Goal: Information Seeking & Learning: Find specific fact

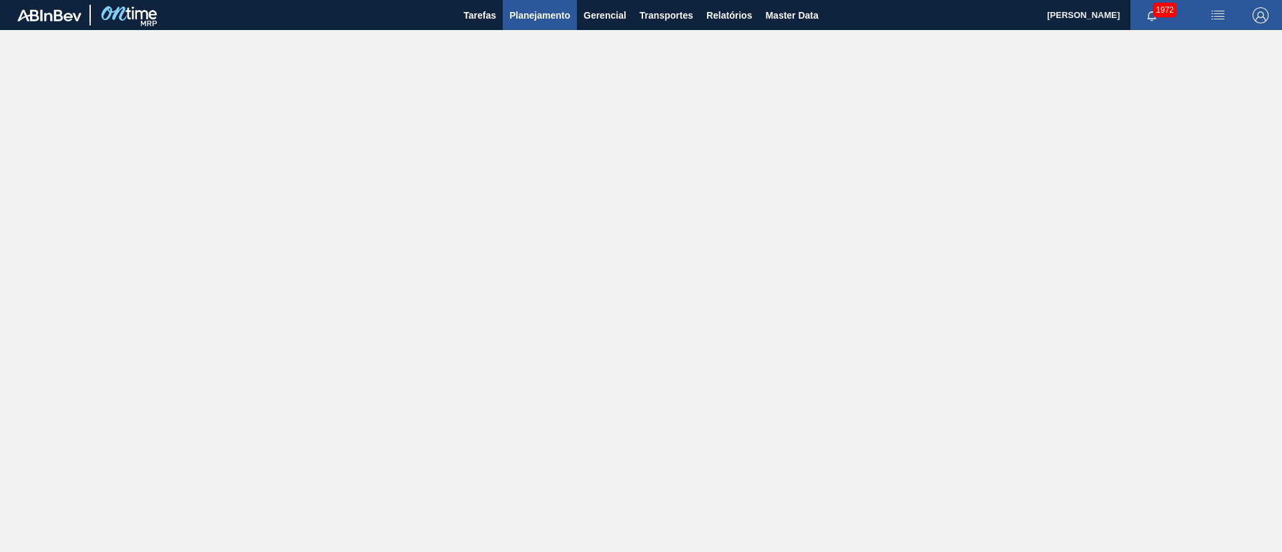
click at [538, 24] on button "Planejamento" at bounding box center [540, 15] width 74 height 30
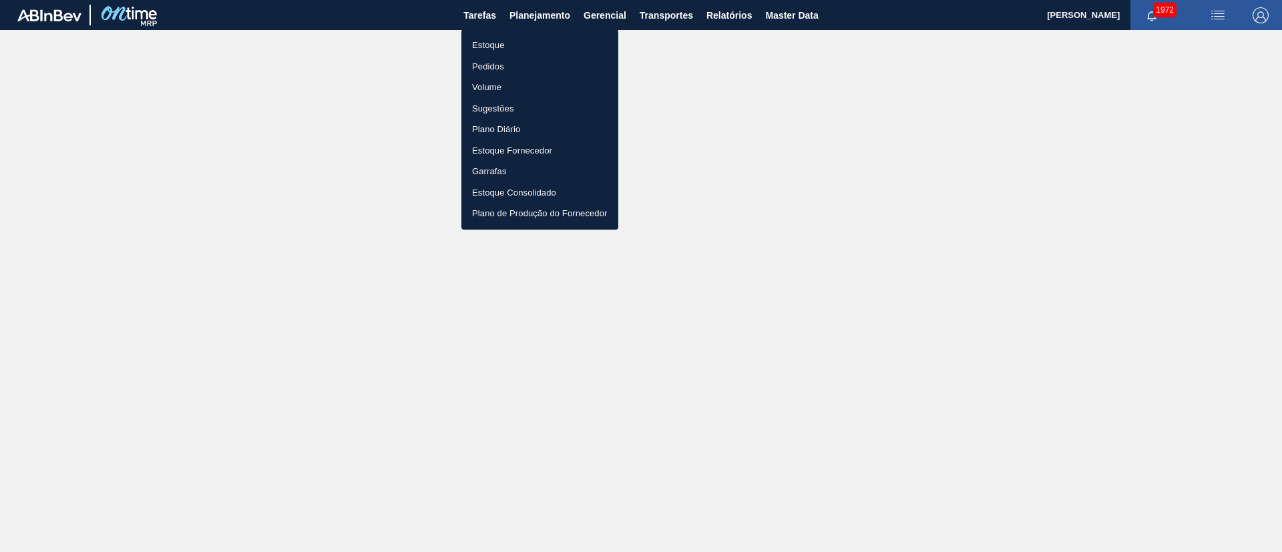
click at [504, 44] on li "Estoque" at bounding box center [539, 45] width 157 height 21
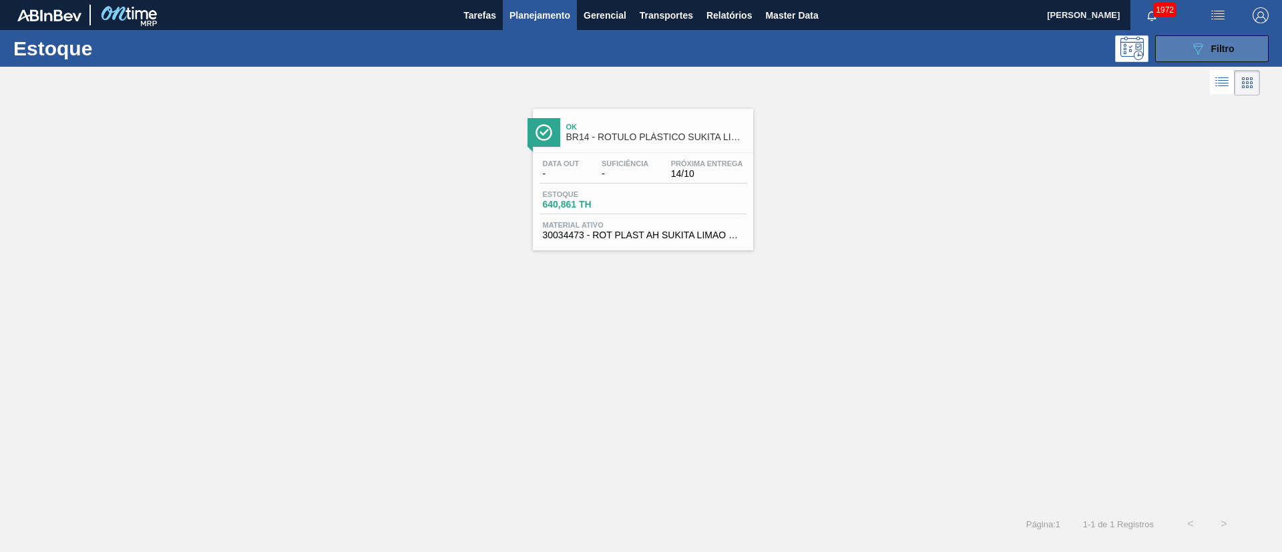
click at [854, 42] on icon "089F7B8B-B2A5-4AFE-B5C0-19BA573D28AC" at bounding box center [1198, 49] width 16 height 16
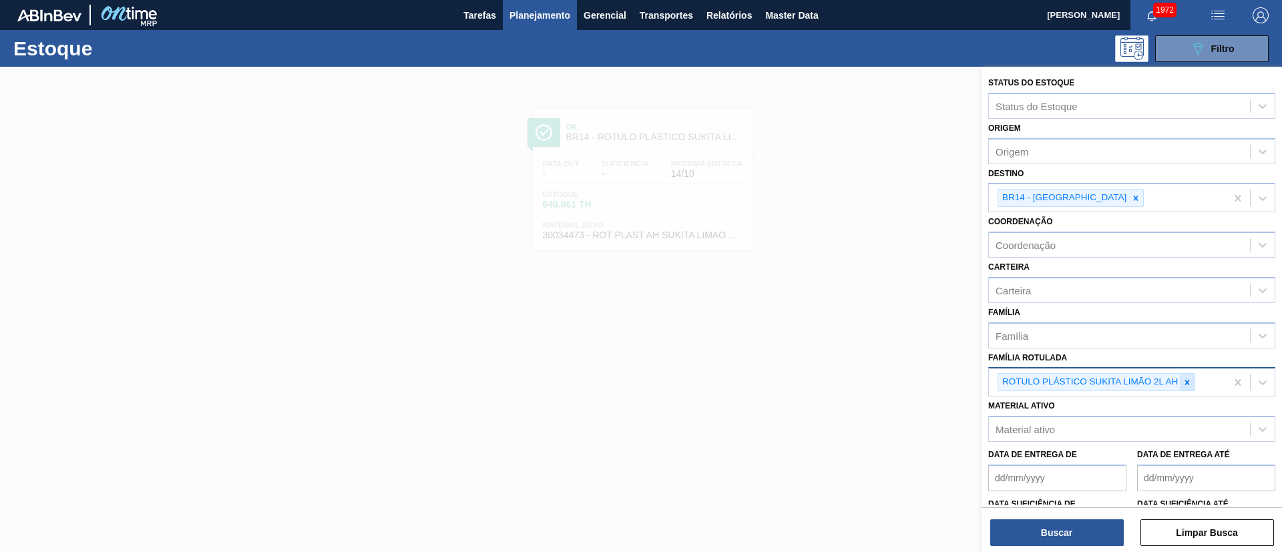
click at [854, 367] on icon at bounding box center [1186, 382] width 9 height 9
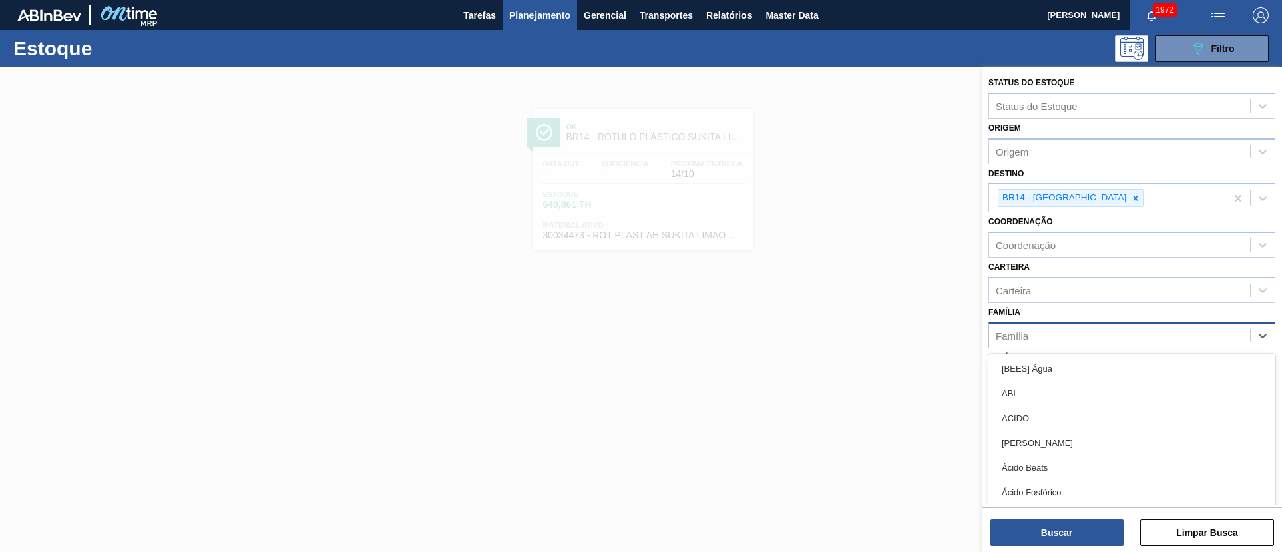
click at [854, 332] on div "Família" at bounding box center [1119, 335] width 261 height 19
type input "rótulo d"
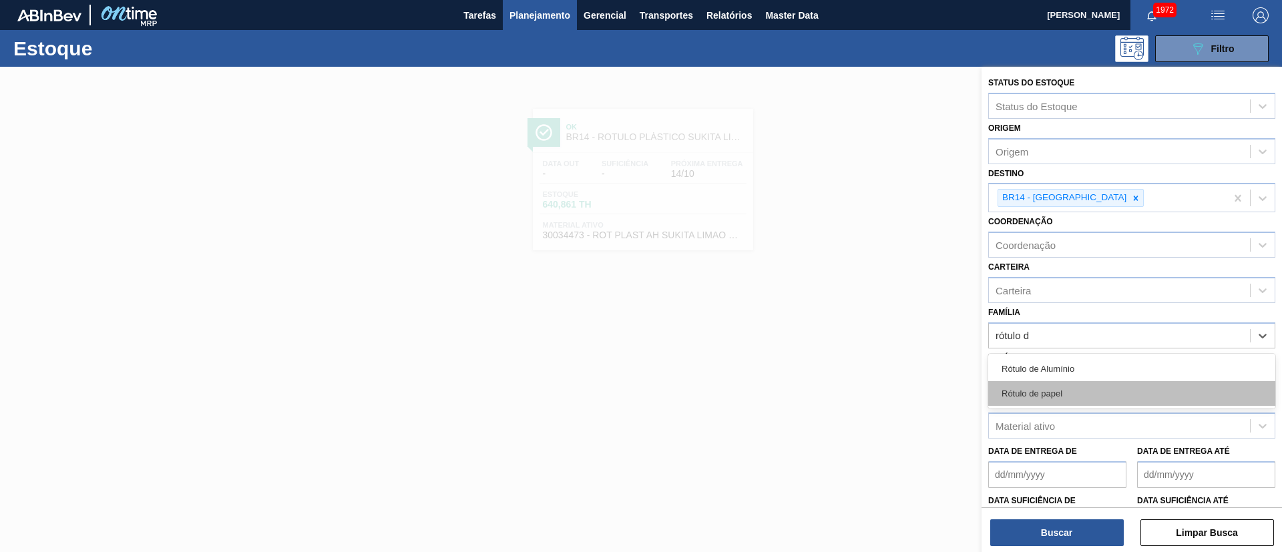
click at [854, 367] on div "Rótulo de papel" at bounding box center [1131, 393] width 287 height 25
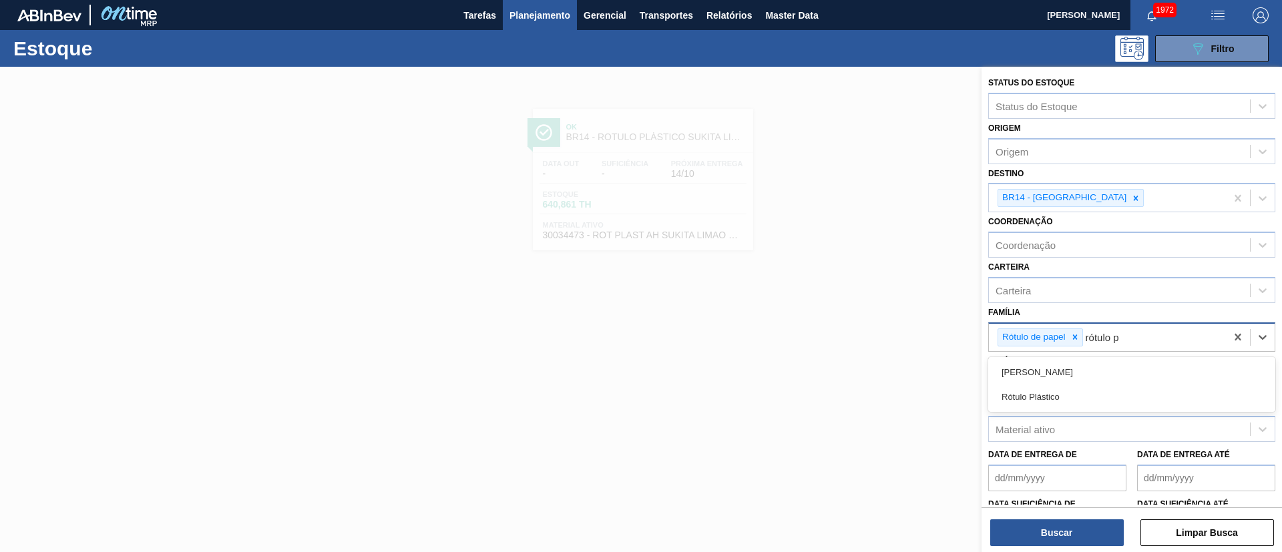
type input "rótulo pa"
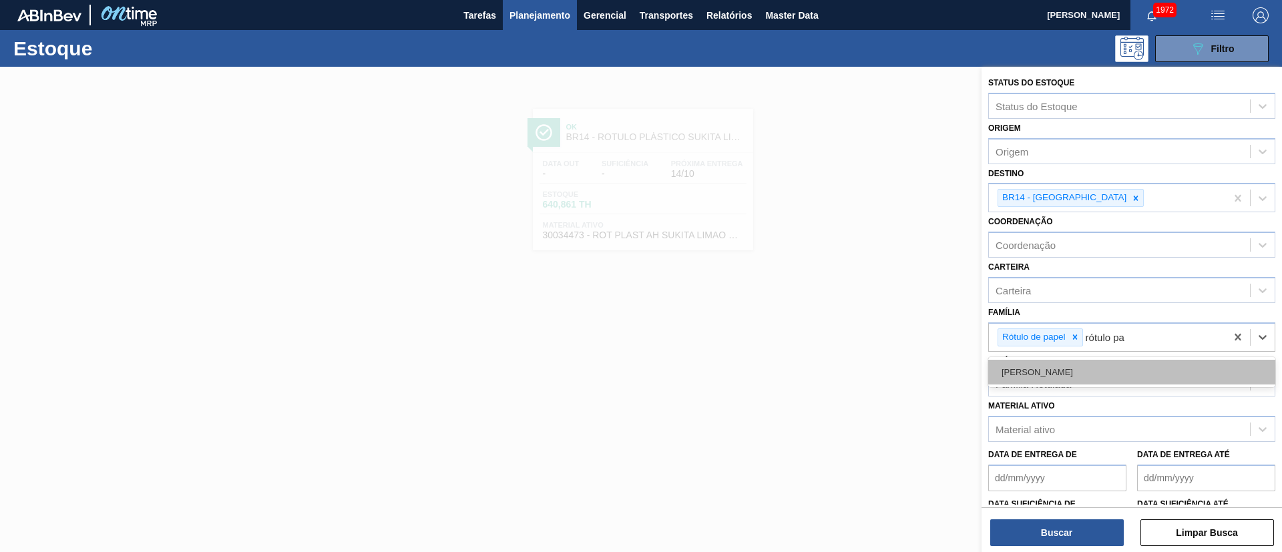
click at [854, 367] on div "Rótulo Papel" at bounding box center [1131, 372] width 287 height 25
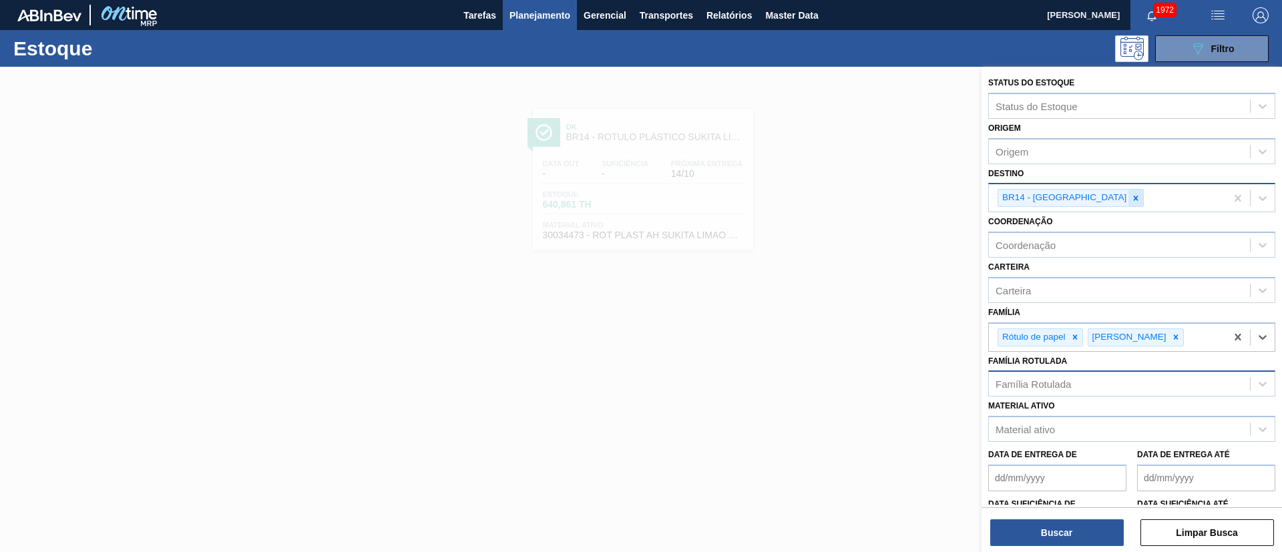
click at [854, 205] on div at bounding box center [1135, 198] width 15 height 17
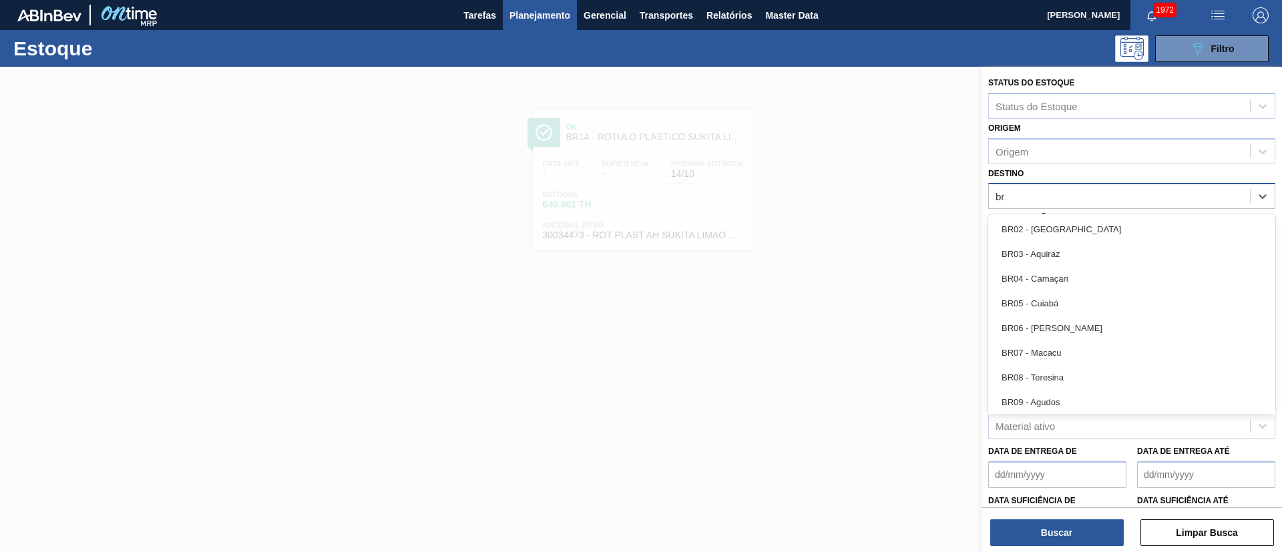
type input "br13"
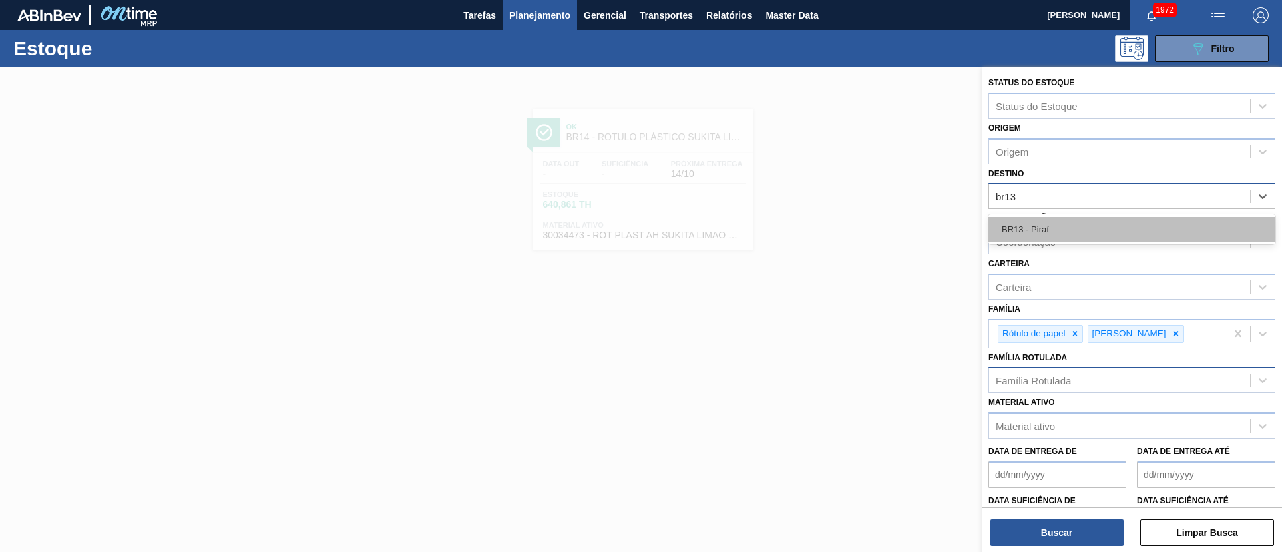
click at [854, 233] on div "BR13 - Piraí" at bounding box center [1131, 229] width 287 height 25
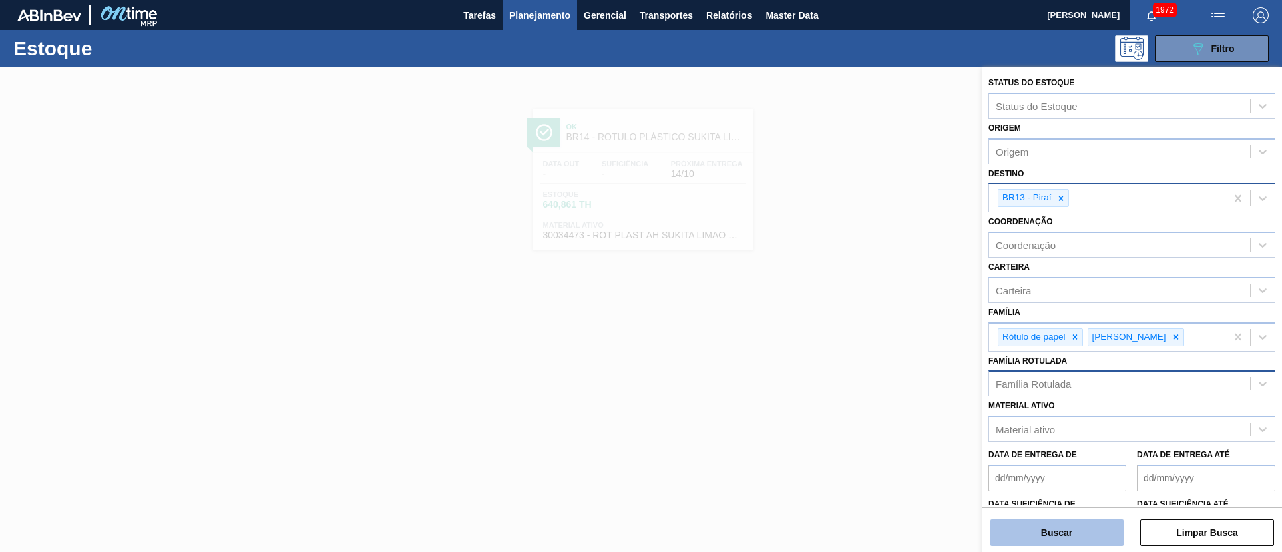
click at [854, 367] on button "Buscar" at bounding box center [1057, 532] width 134 height 27
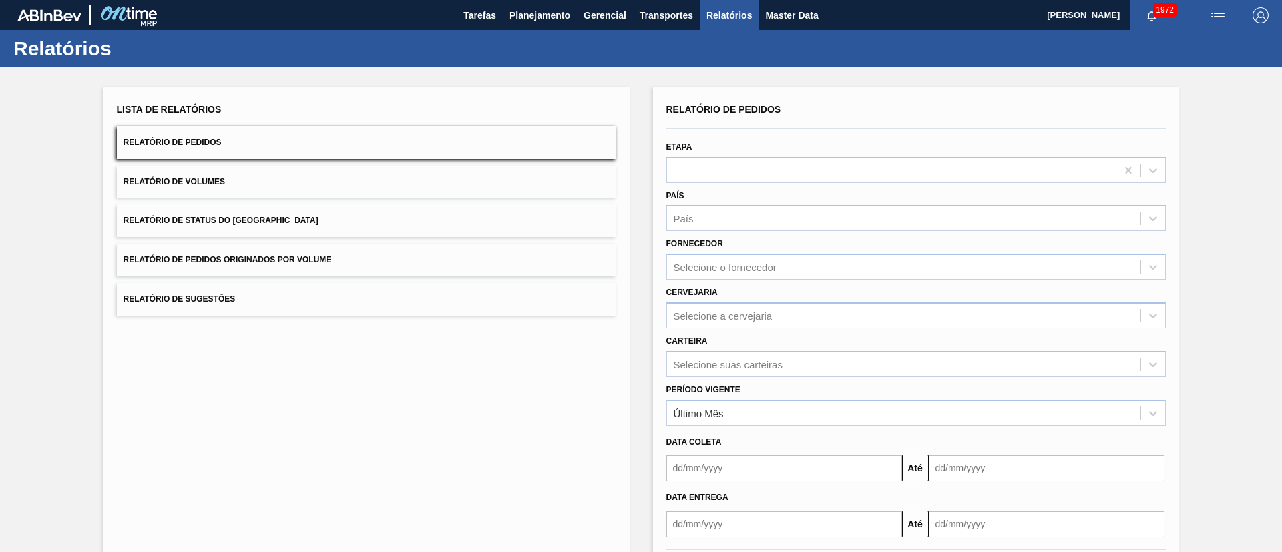
click at [291, 216] on button "Relatório de Status do Estoque" at bounding box center [366, 220] width 499 height 33
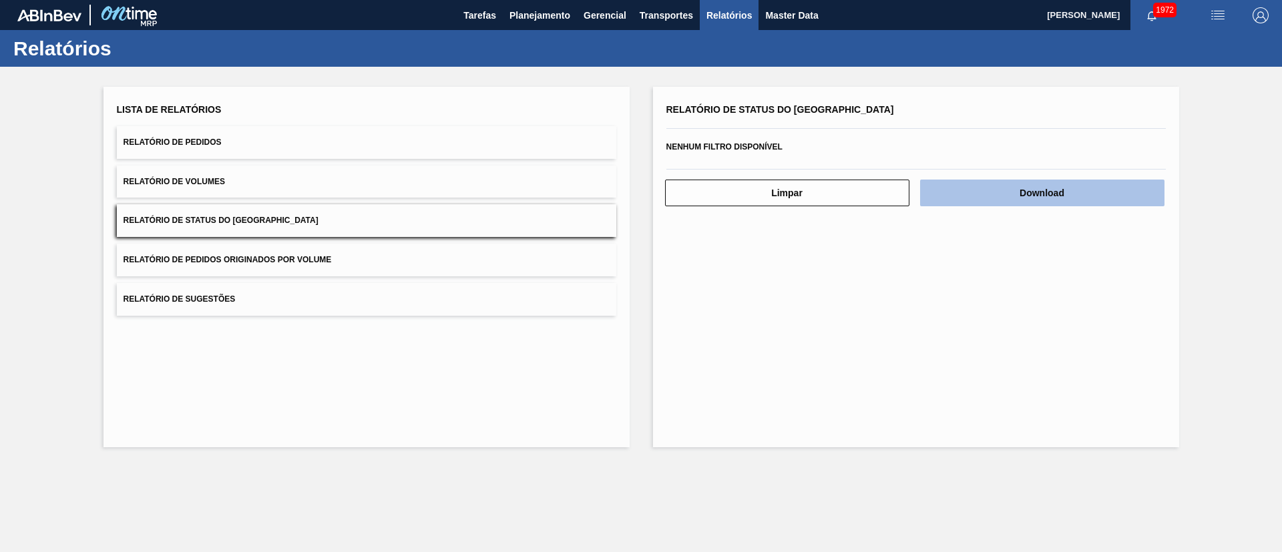
click at [1063, 200] on button "Download" at bounding box center [1042, 193] width 244 height 27
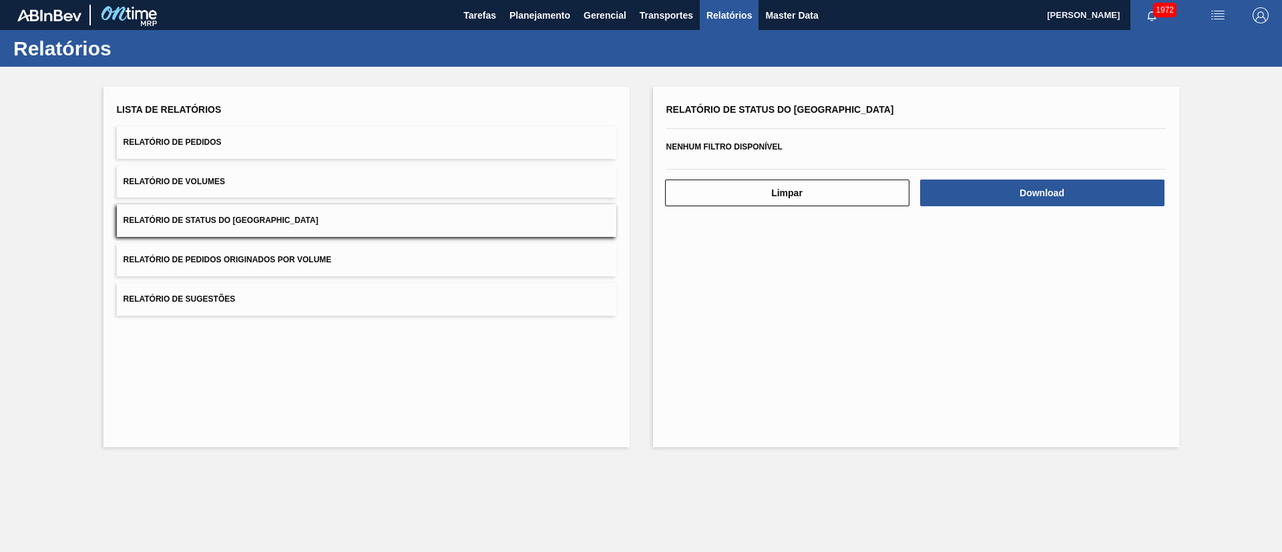
click at [257, 153] on button "Relatório de Pedidos" at bounding box center [366, 142] width 499 height 33
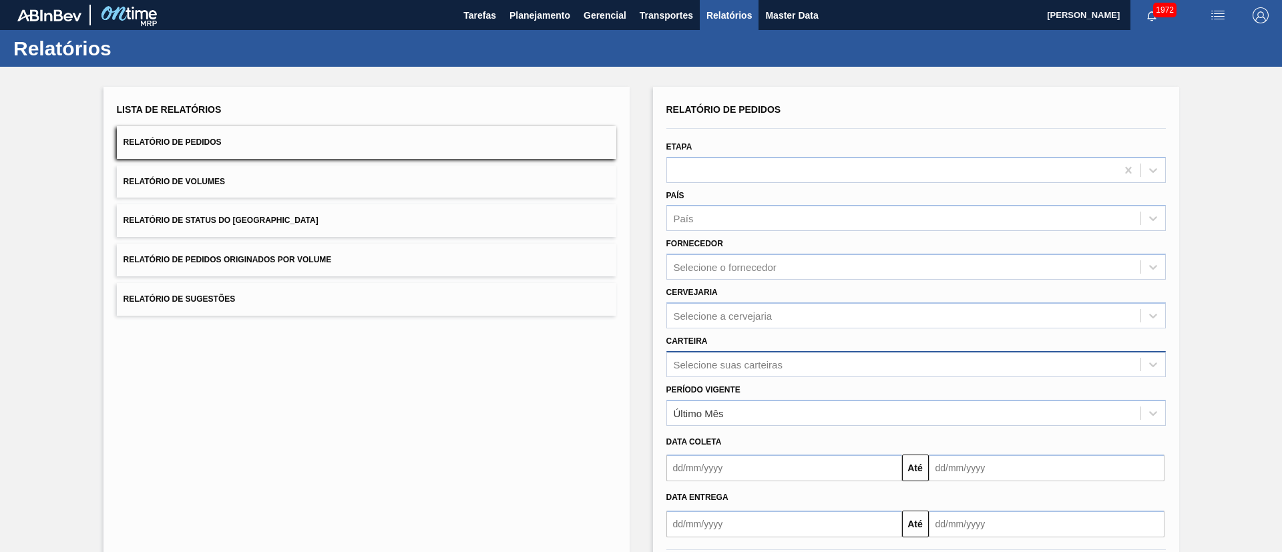
click at [728, 370] on div "Selecione suas carteiras" at bounding box center [915, 364] width 499 height 26
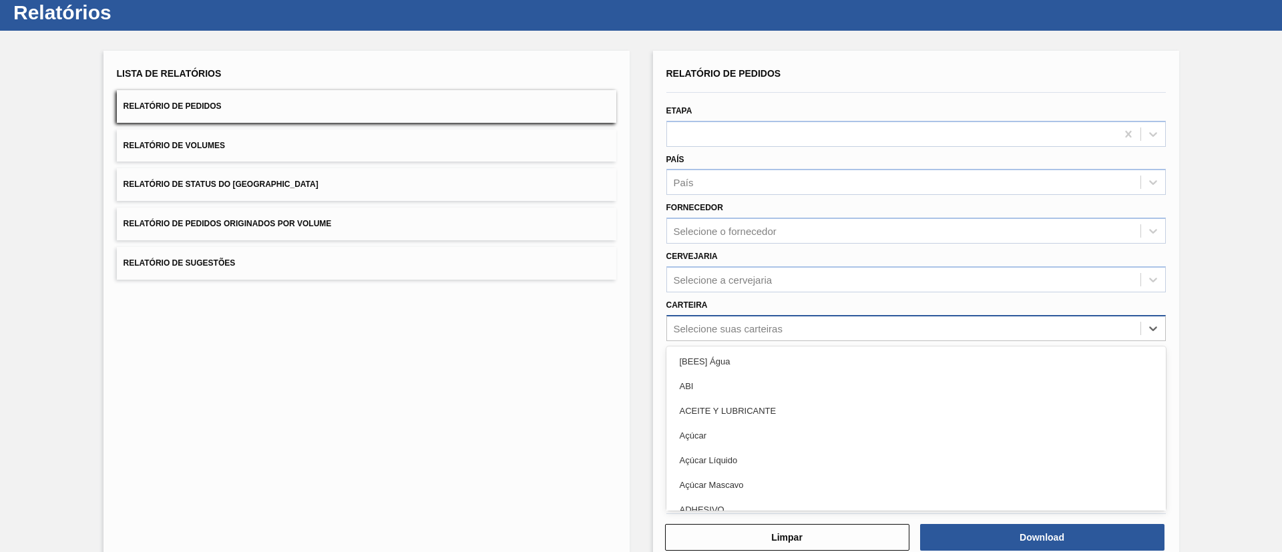
scroll to position [36, 0]
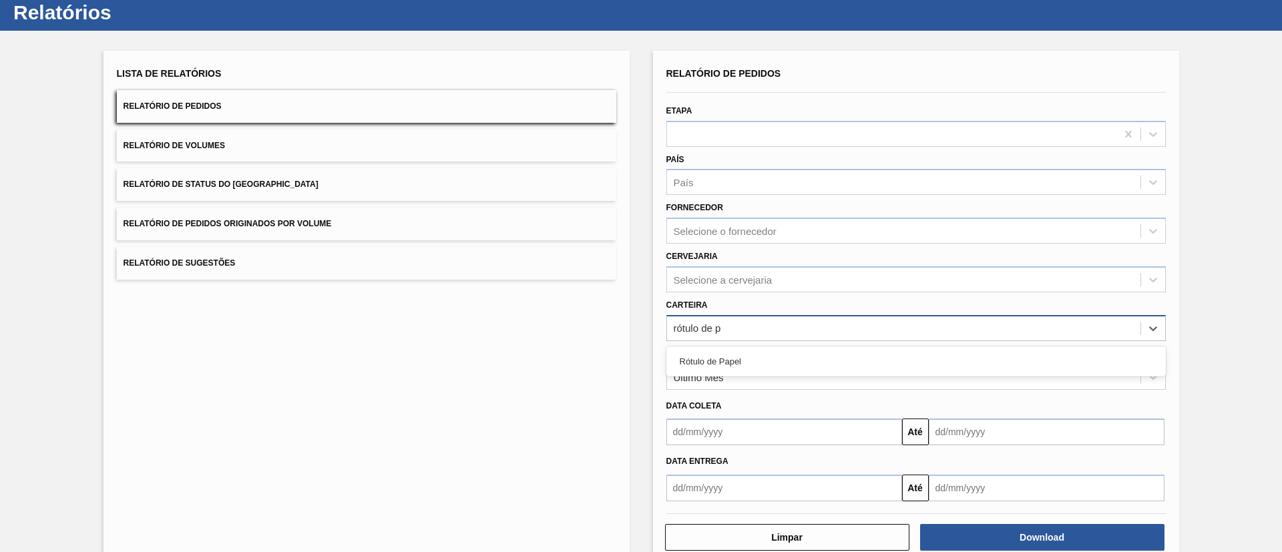
type input "rótulo de pa"
click at [728, 370] on div "Rótulo de Papel" at bounding box center [915, 361] width 499 height 25
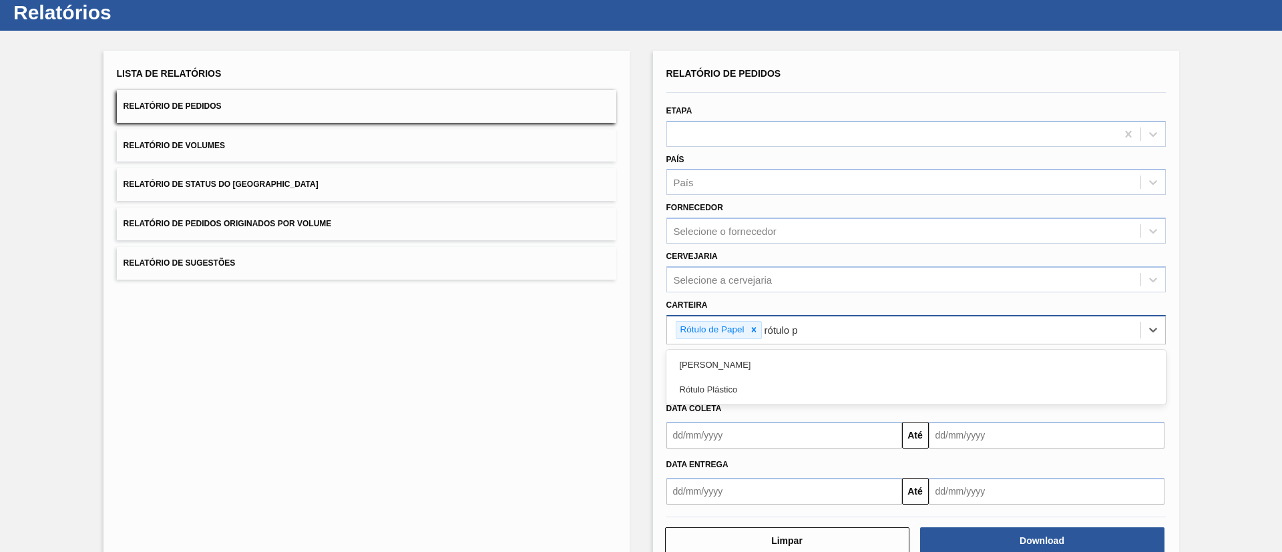
type input "rótulo pa"
click at [730, 359] on div "Rótulo Papel" at bounding box center [915, 364] width 499 height 25
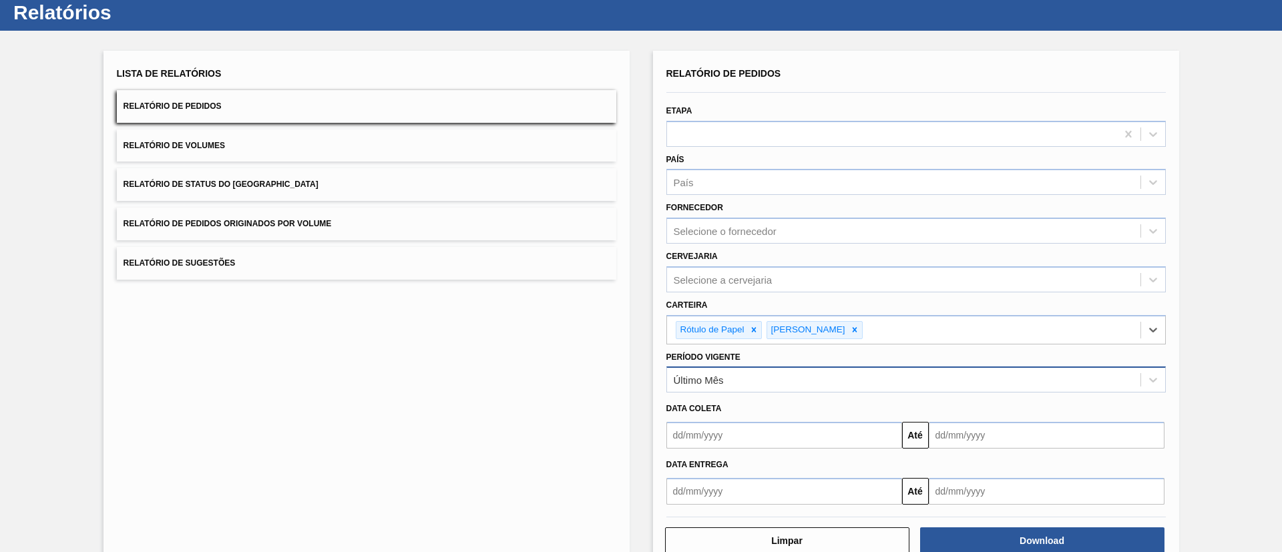
click at [720, 376] on div "Último Mês" at bounding box center [699, 379] width 50 height 11
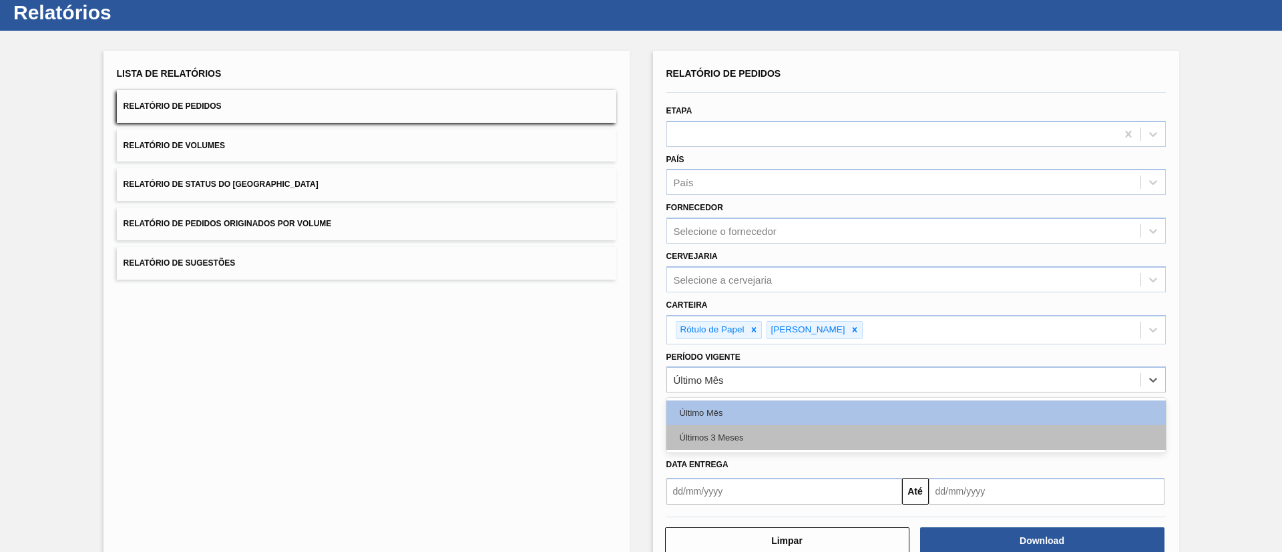
click at [720, 431] on div "Últimos 3 Meses" at bounding box center [915, 437] width 499 height 25
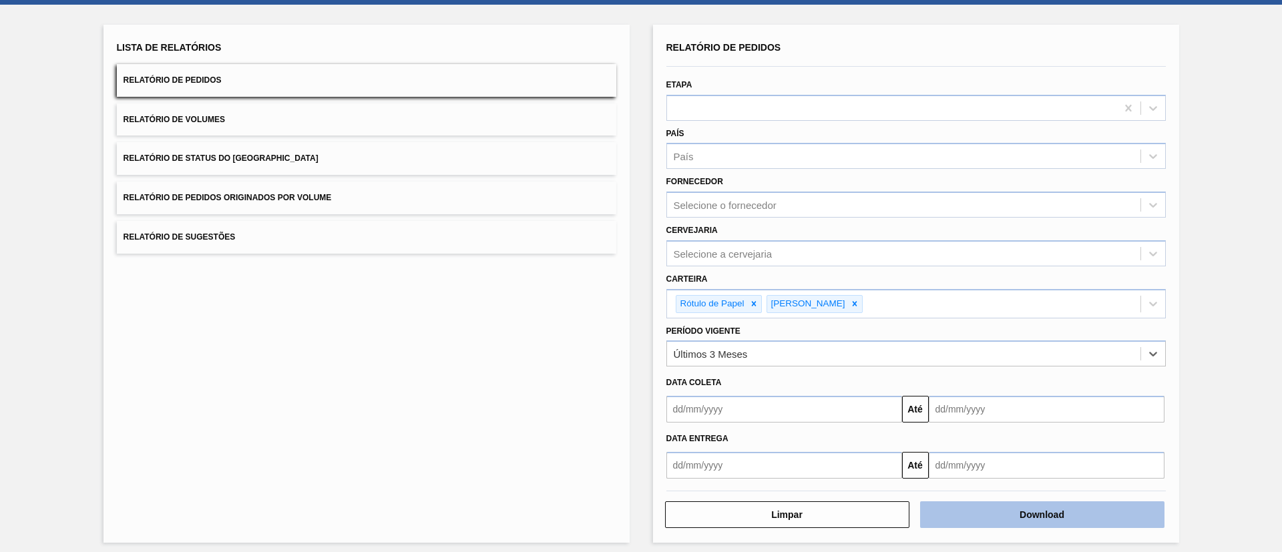
scroll to position [69, 0]
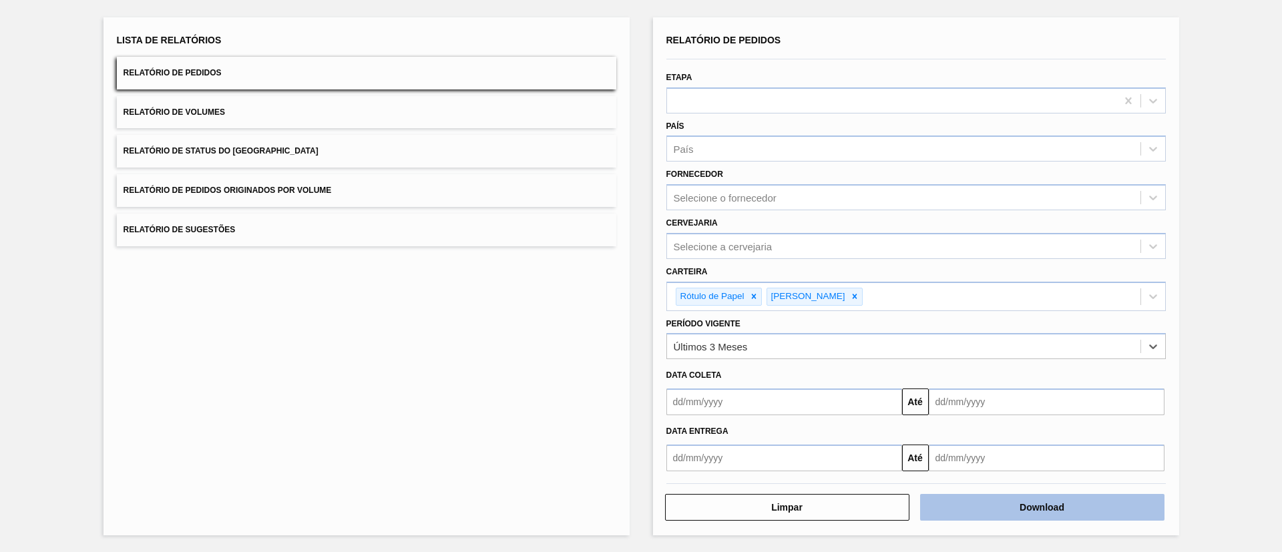
click at [993, 504] on button "Download" at bounding box center [1042, 507] width 244 height 27
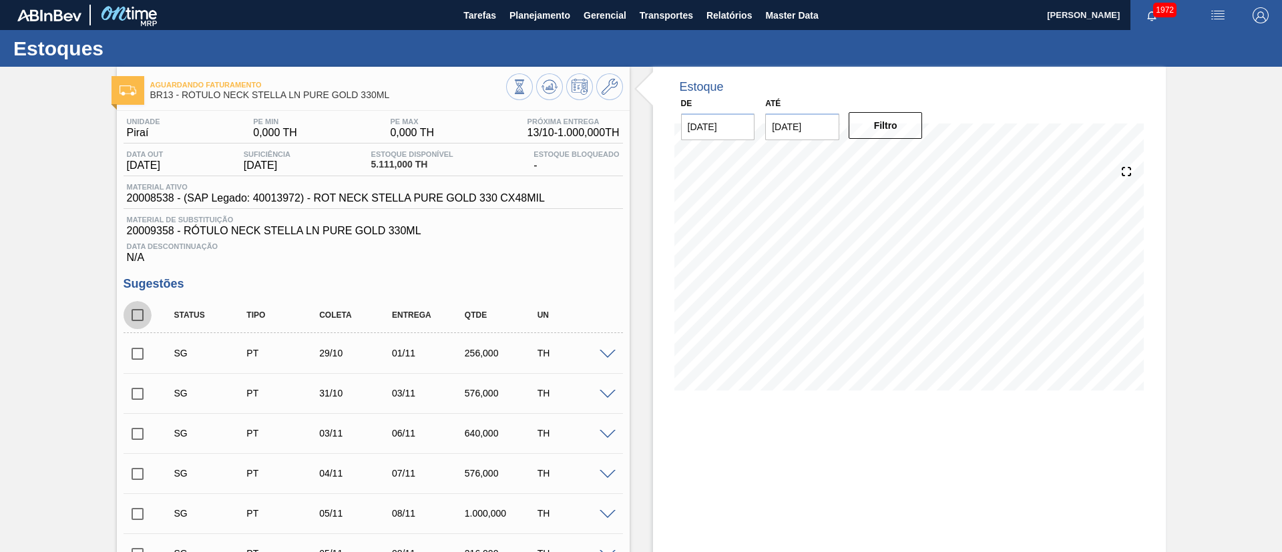
click at [133, 315] on input "checkbox" at bounding box center [137, 315] width 28 height 28
checkbox input "true"
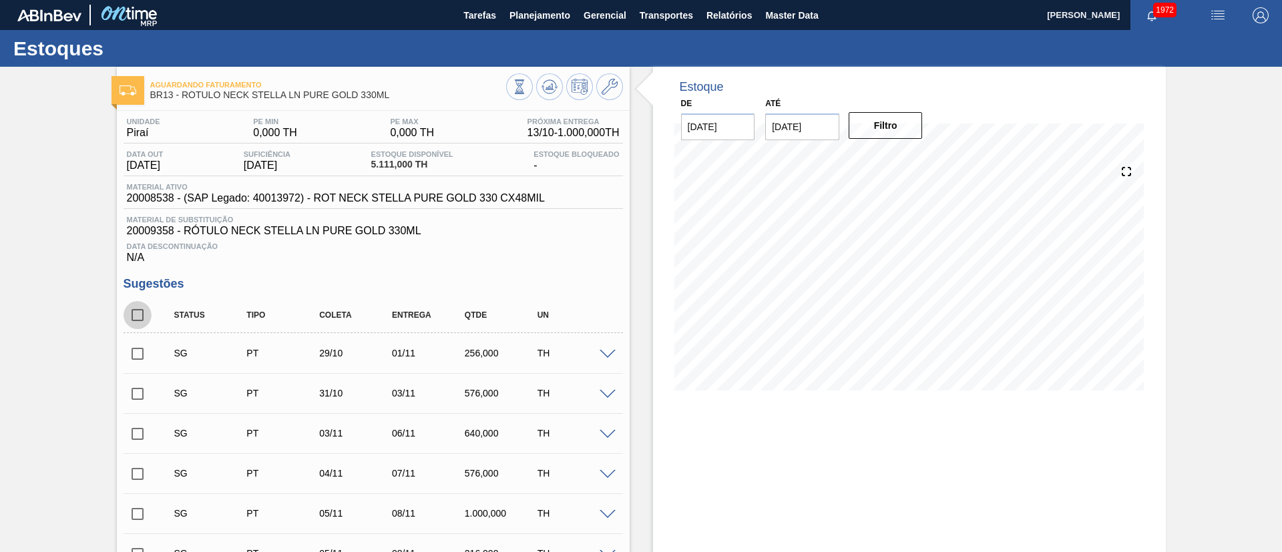
checkbox input "true"
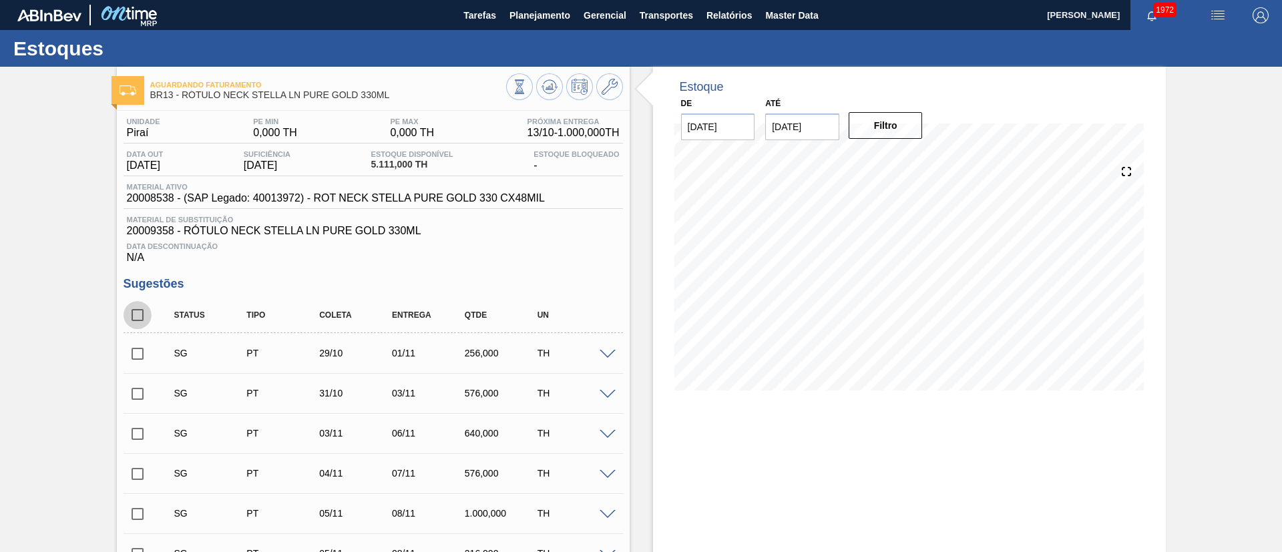
checkbox input "true"
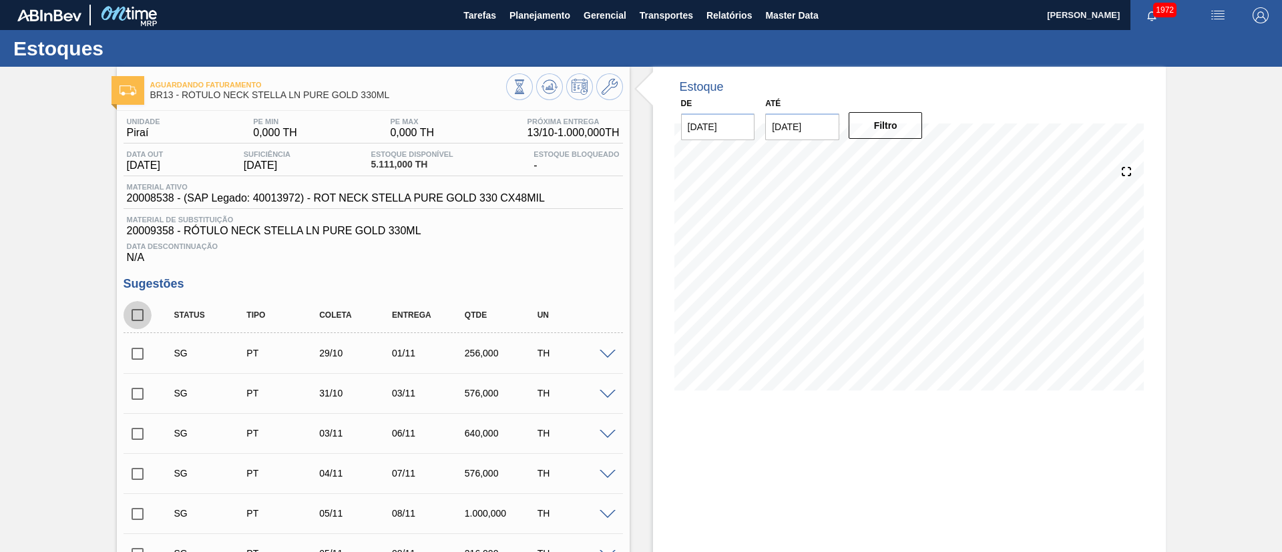
checkbox input "true"
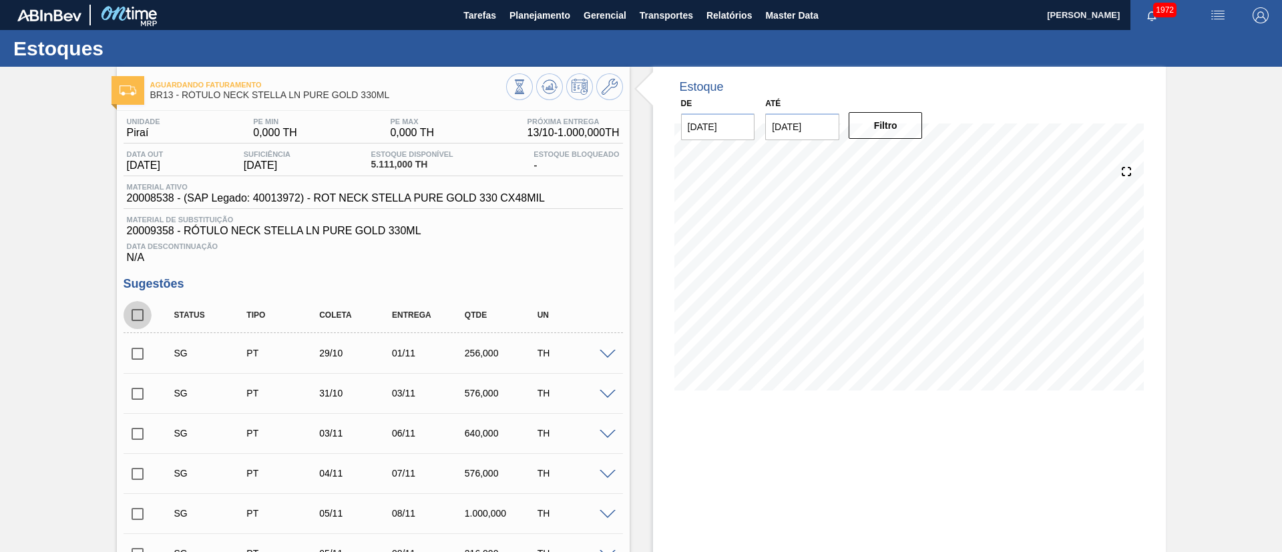
checkbox input "true"
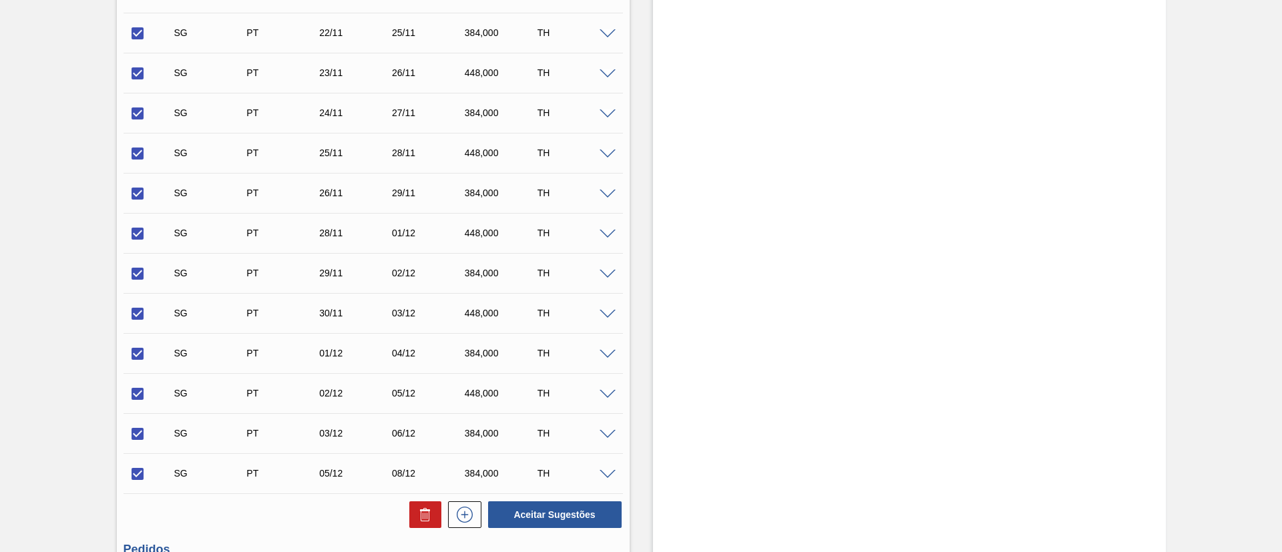
scroll to position [772, 0]
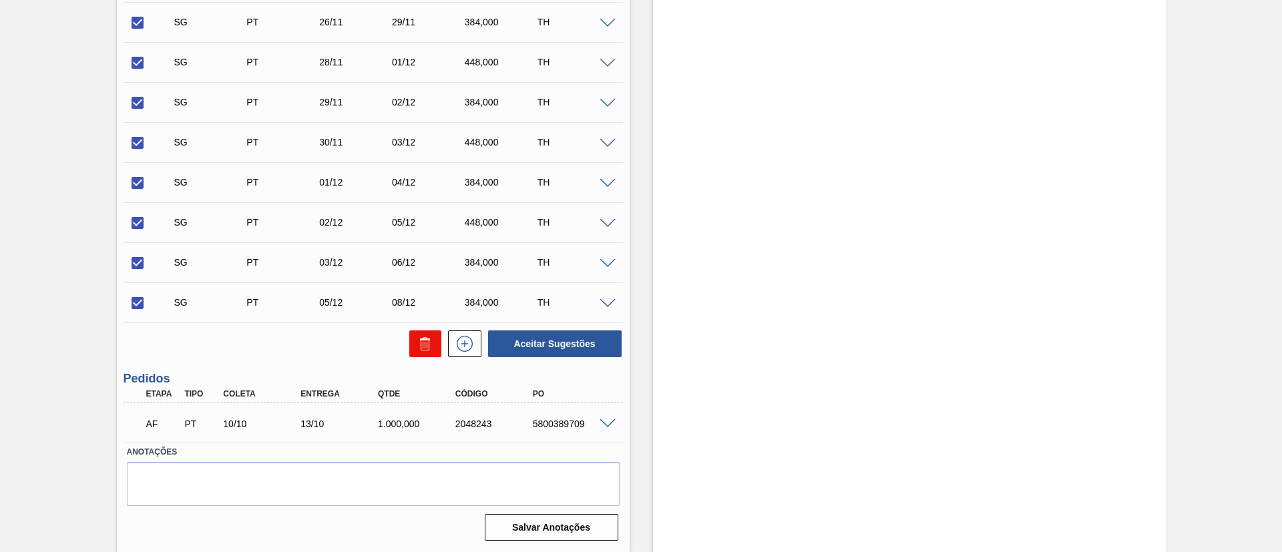
click at [427, 339] on icon at bounding box center [425, 339] width 10 height 2
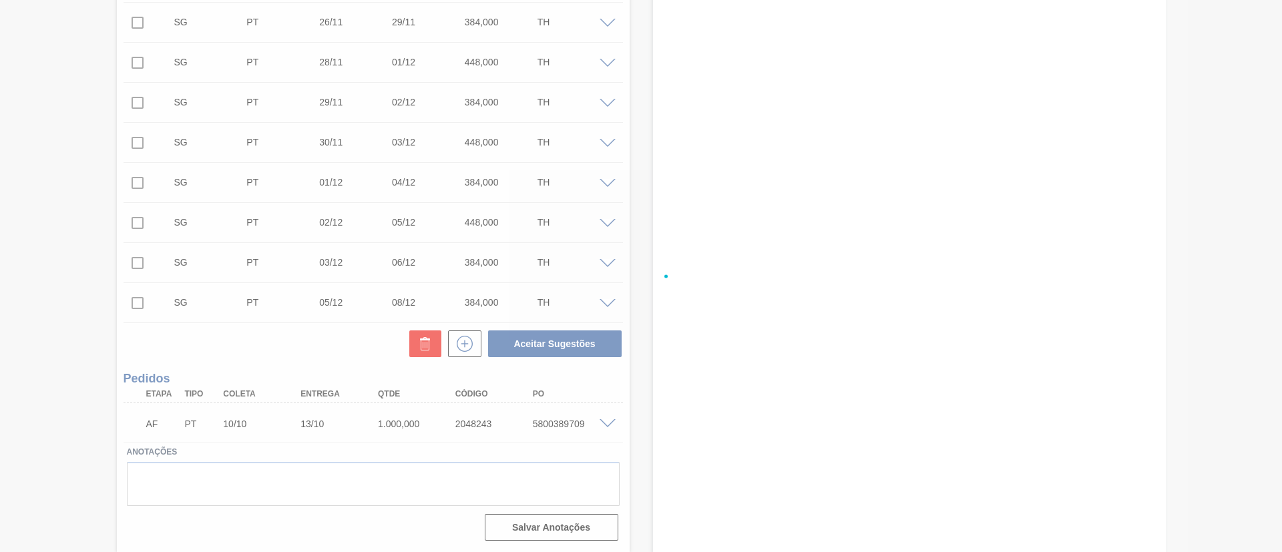
checkbox input "false"
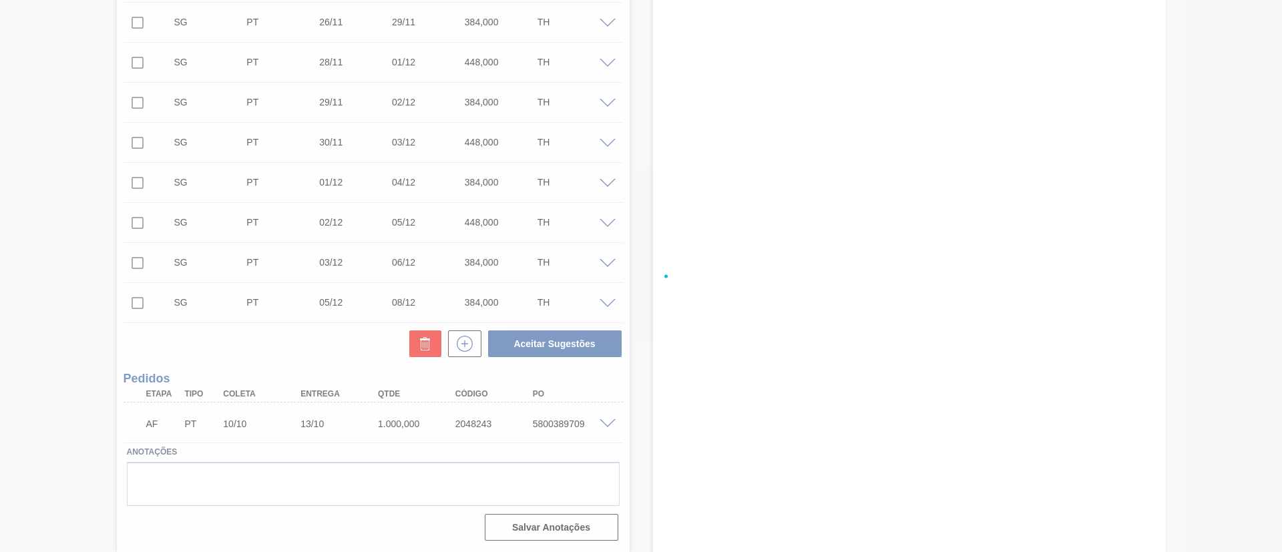
checkbox input "false"
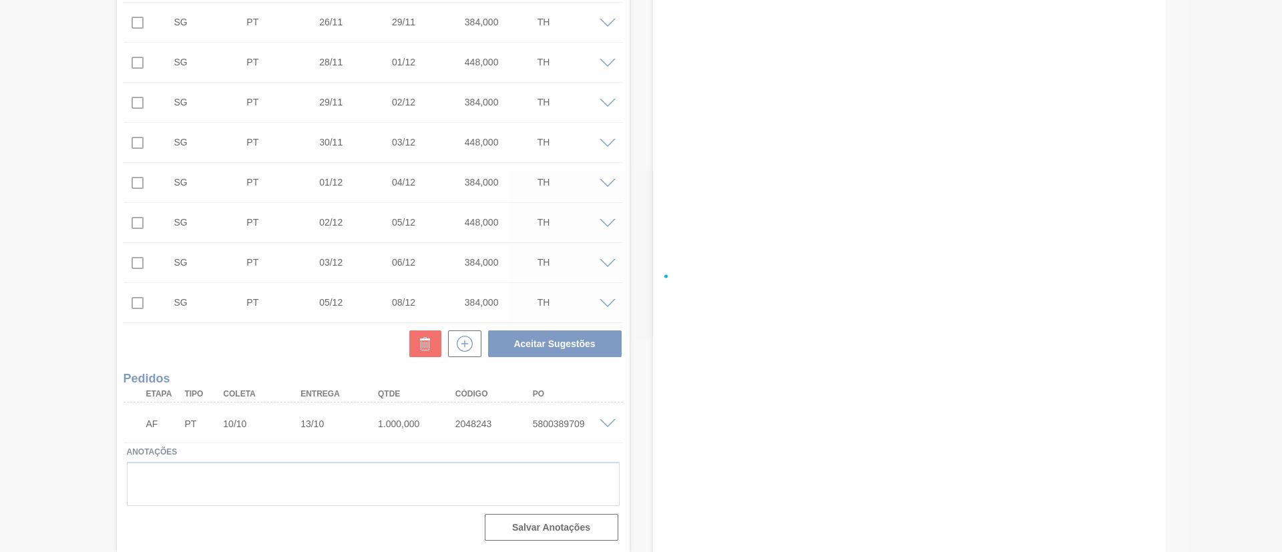
checkbox input "false"
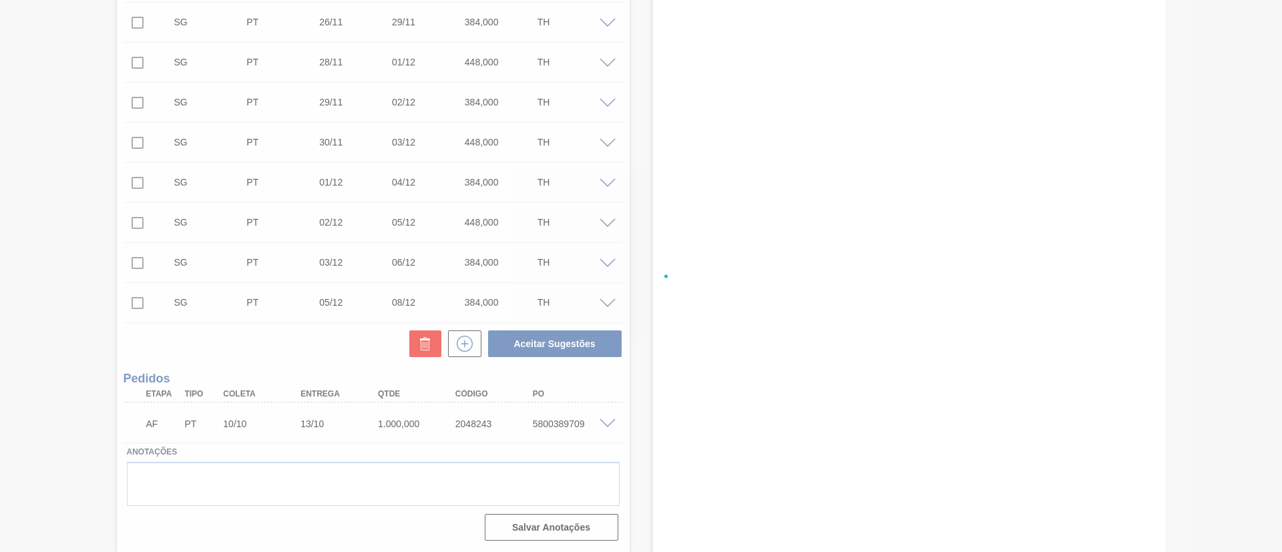
checkbox input "false"
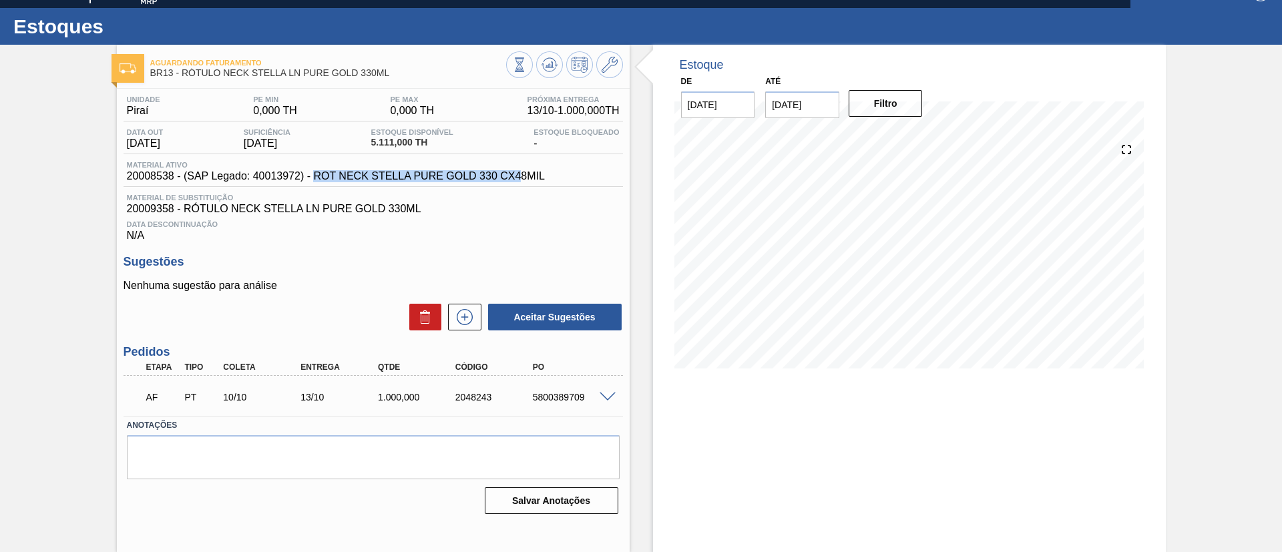
drag, startPoint x: 315, startPoint y: 176, endPoint x: 523, endPoint y: 174, distance: 208.3
click at [523, 174] on span "20008538 - (SAP Legado: 40013972) - ROT NECK STELLA PURE GOLD 330 CX48MIL" at bounding box center [336, 176] width 418 height 12
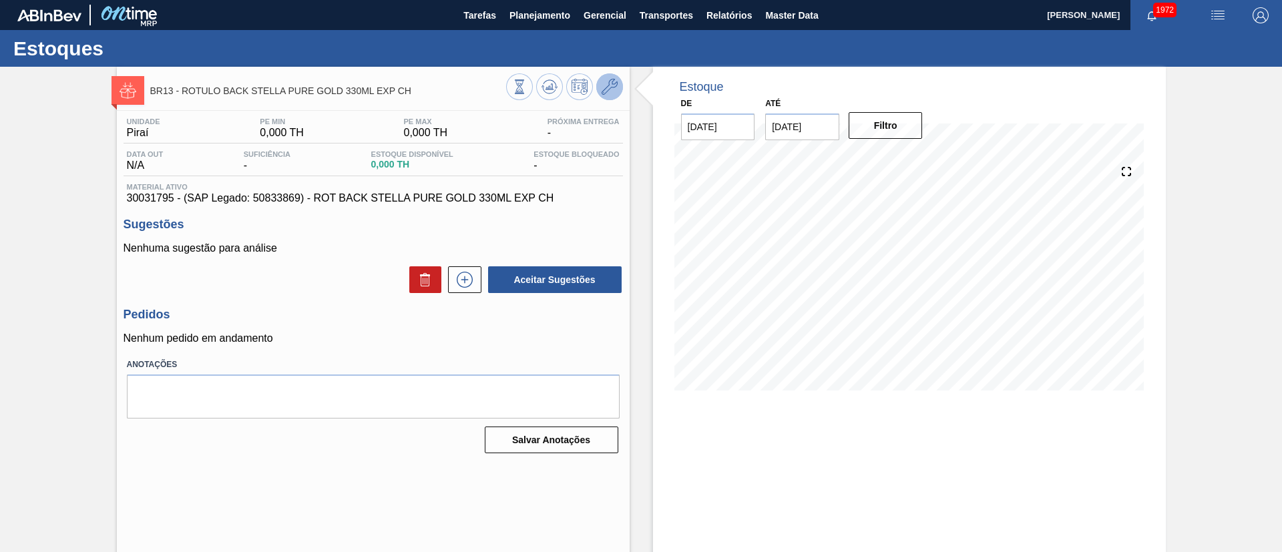
click at [613, 76] on button at bounding box center [609, 86] width 27 height 27
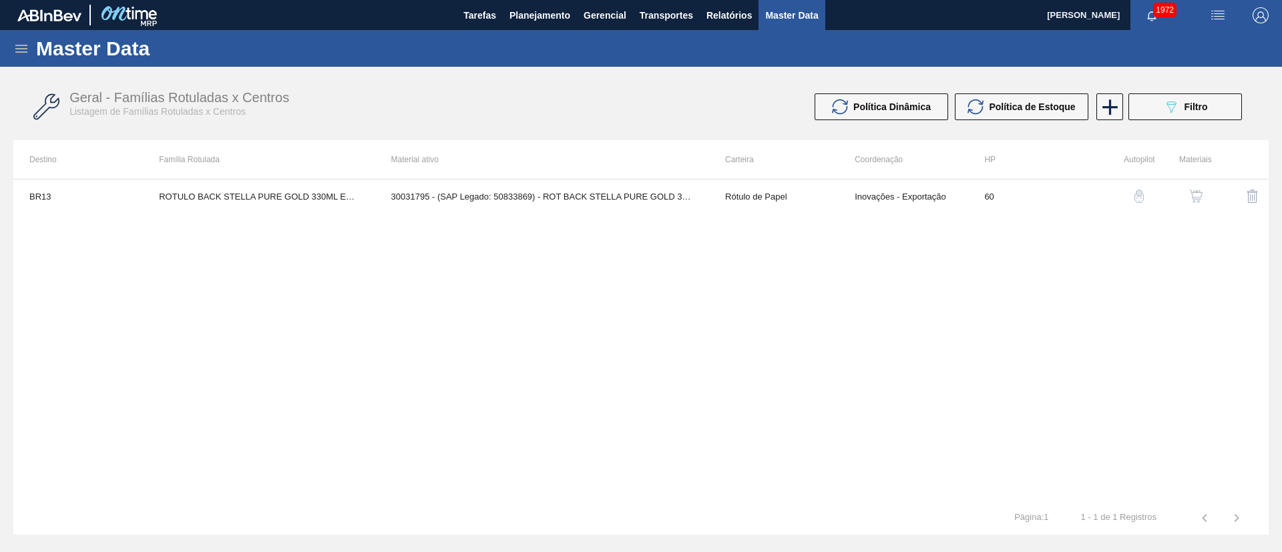
click at [1205, 203] on button "button" at bounding box center [1196, 196] width 32 height 32
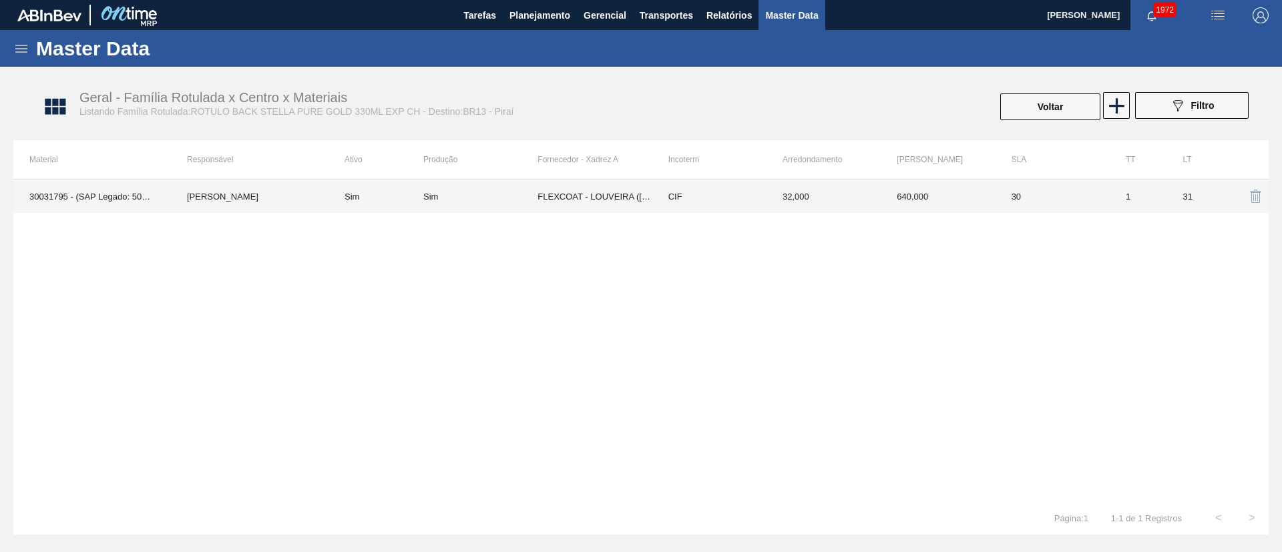
click at [609, 182] on td "FLEXCOAT - LOUVEIRA ([GEOGRAPHIC_DATA])" at bounding box center [594, 196] width 114 height 33
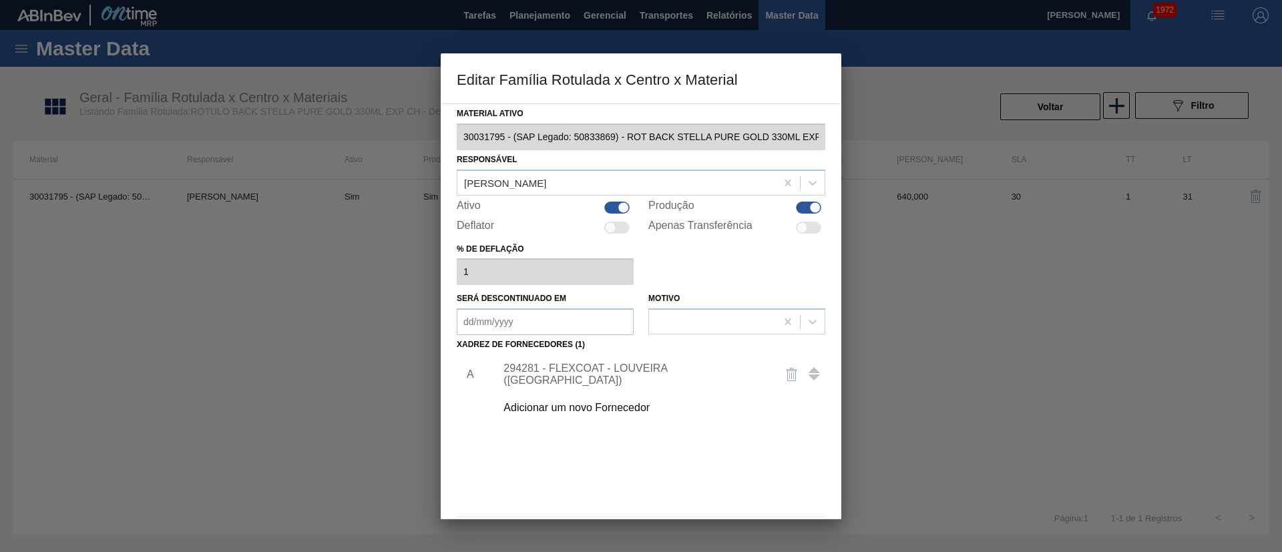
click at [804, 210] on div at bounding box center [808, 208] width 25 height 12
checkbox input "false"
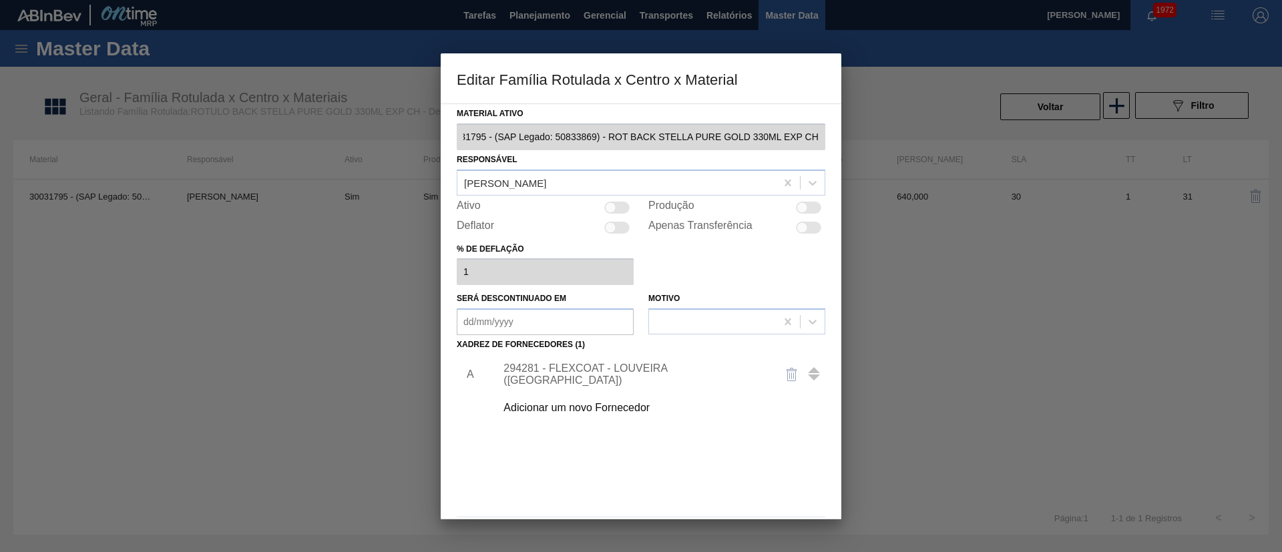
click at [859, 139] on div "Editar Família Rotulada x Centro x Material Material ativo 30031795 - (SAP Lega…" at bounding box center [641, 276] width 1282 height 552
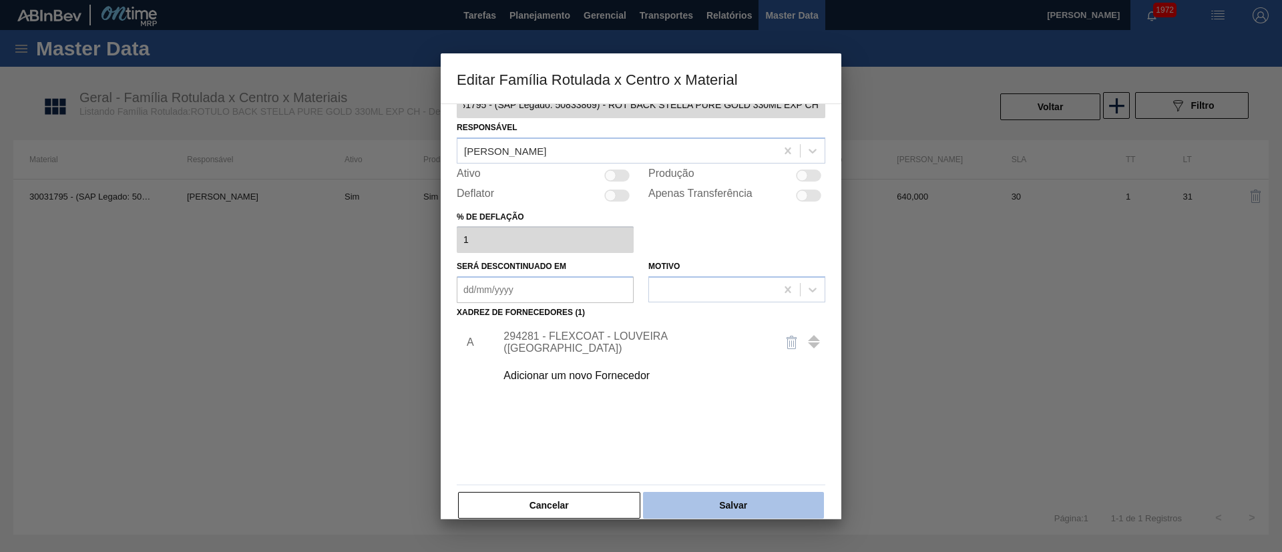
scroll to position [49, 0]
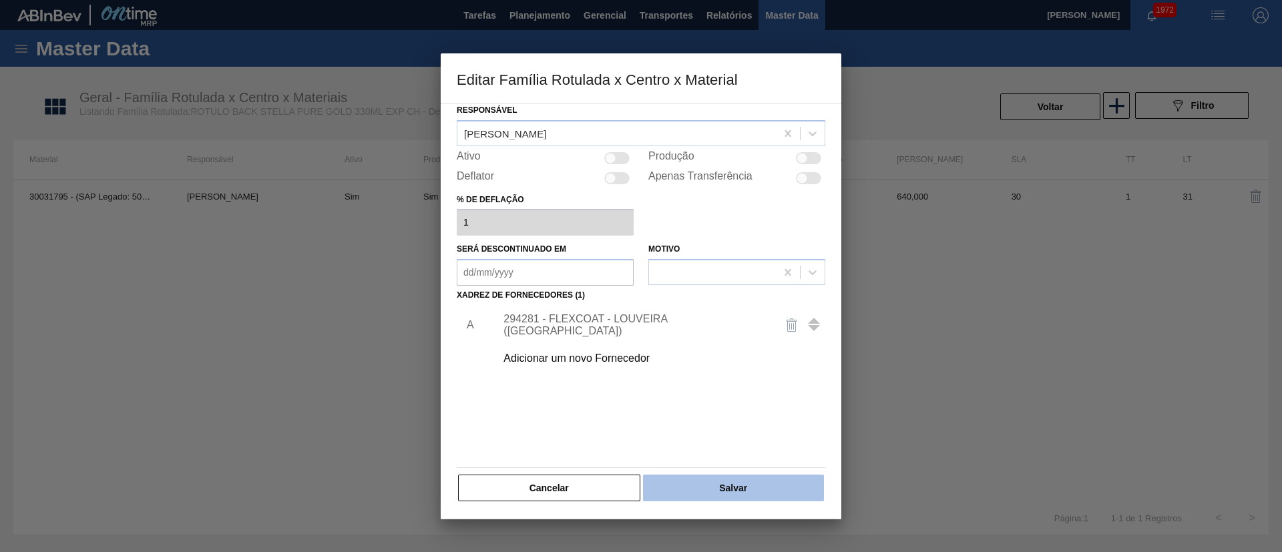
click at [746, 483] on button "Salvar" at bounding box center [733, 488] width 181 height 27
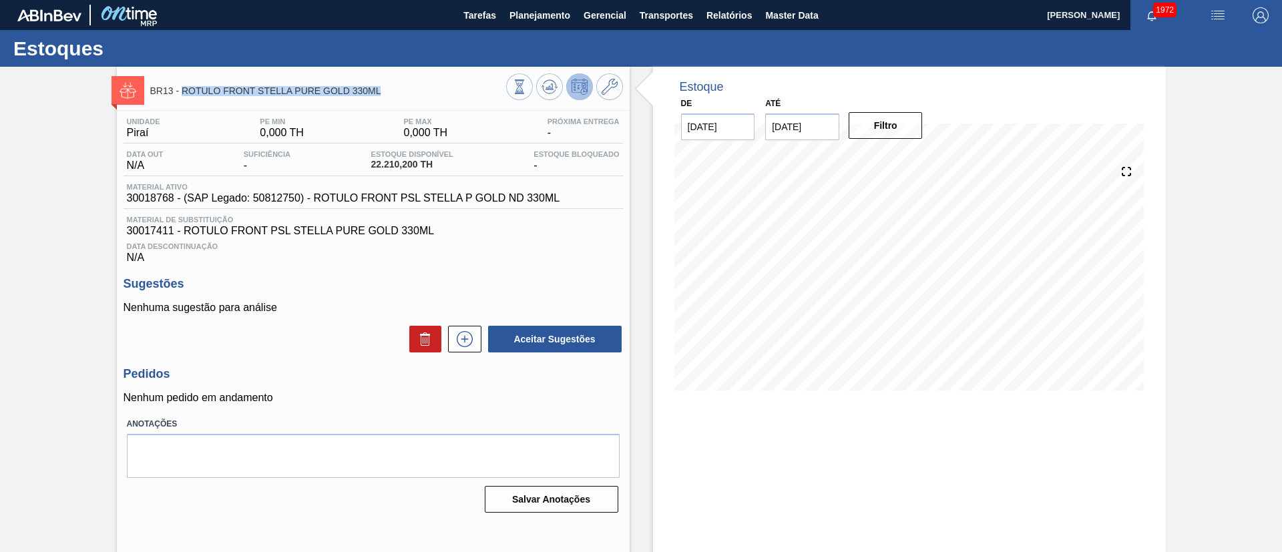
drag, startPoint x: 184, startPoint y: 89, endPoint x: 386, endPoint y: 92, distance: 202.3
click at [386, 92] on span "BR13 - ROTULO FRONT STELLA PURE GOLD 330ML" at bounding box center [328, 91] width 356 height 10
copy span "ROTULO FRONT STELLA PURE GOLD 330ML"
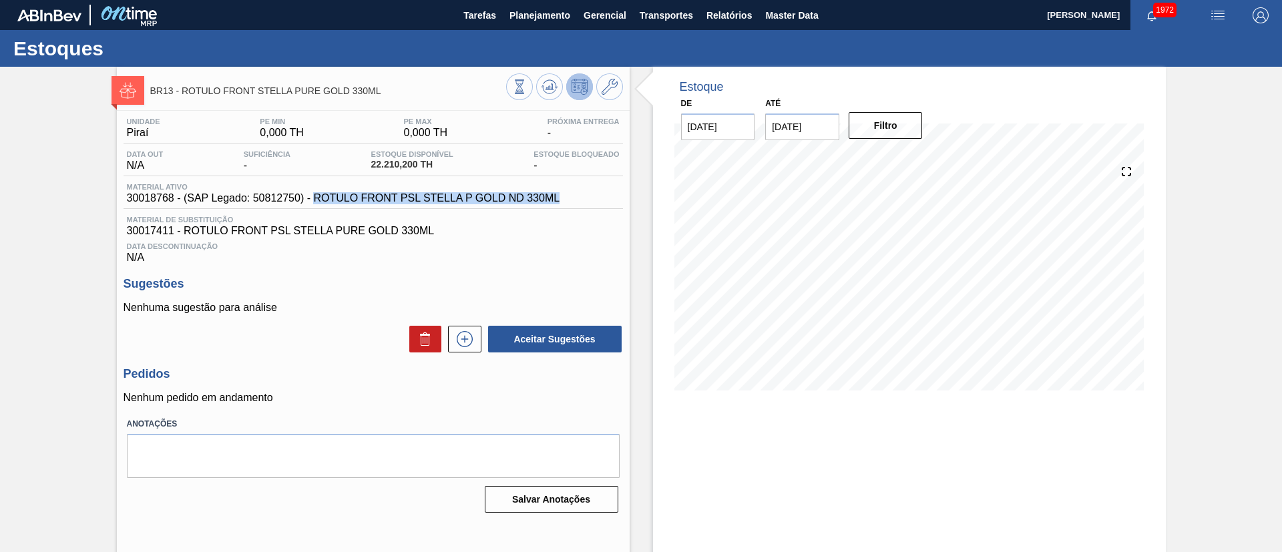
drag, startPoint x: 314, startPoint y: 199, endPoint x: 565, endPoint y: 196, distance: 251.0
click at [565, 196] on div "Material ativo 30018768 - (SAP Legado: 50812750) - ROTULO FRONT PSL STELLA P GO…" at bounding box center [372, 196] width 499 height 26
copy span "ROTULO FRONT PSL STELLA P GOLD ND 330ML"
click at [284, 197] on span "30018768 - (SAP Legado: 50812750) - ROTULO FRONT PSL STELLA P GOLD ND 330ML" at bounding box center [343, 198] width 433 height 12
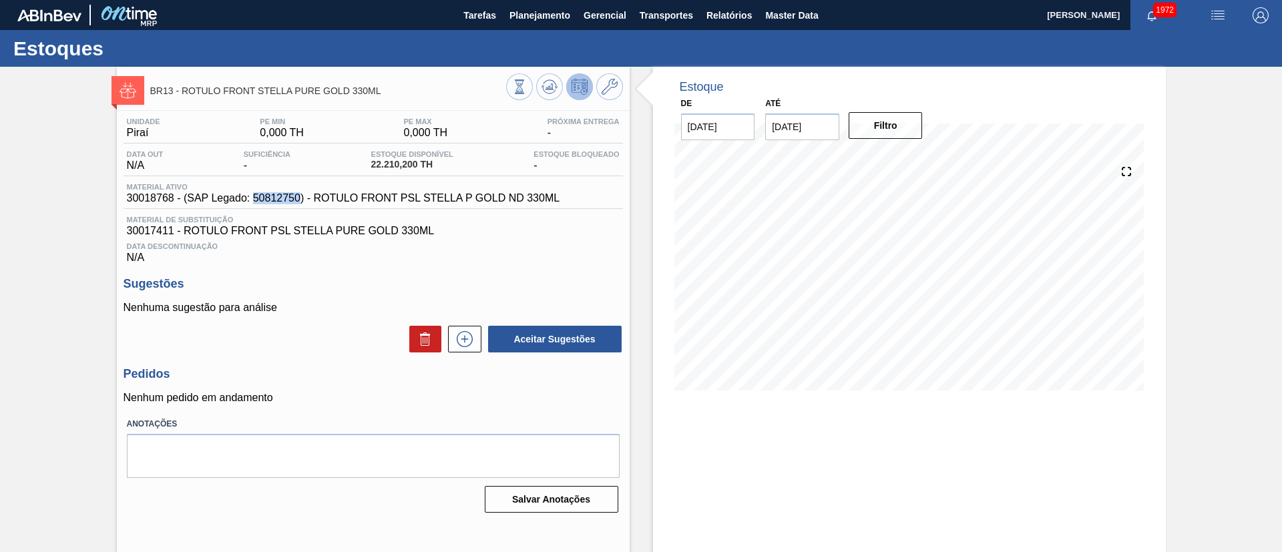
copy span "50812750"
click at [127, 198] on span "30018768 - (SAP Legado: 50812750) - ROTULO FRONT PSL STELLA P GOLD ND 330ML" at bounding box center [343, 198] width 433 height 12
copy span "30018768"
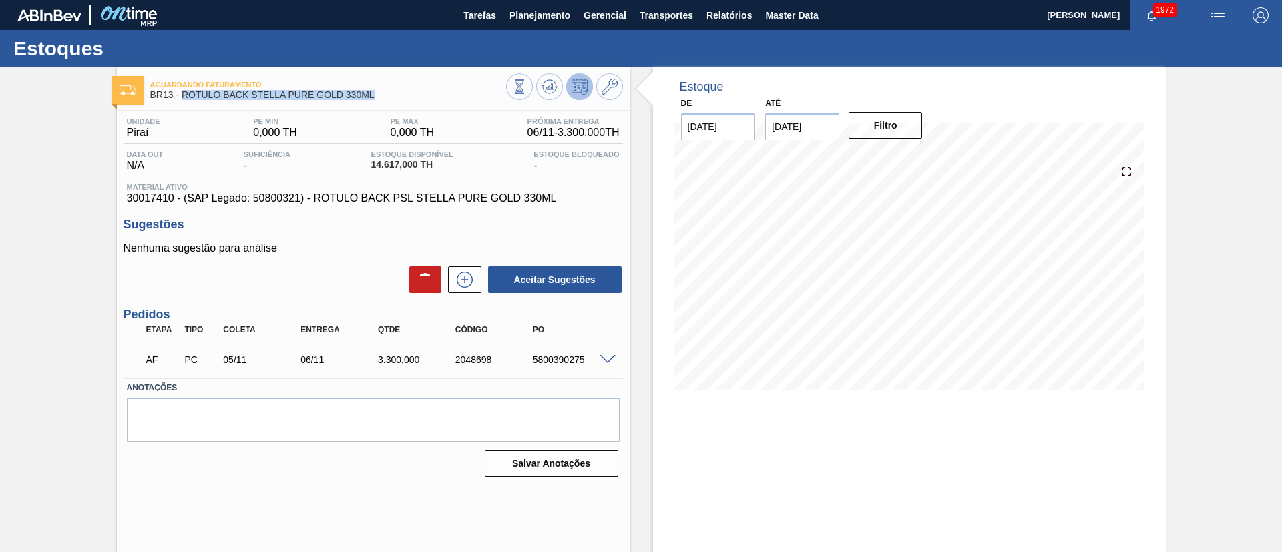
drag, startPoint x: 184, startPoint y: 97, endPoint x: 372, endPoint y: 96, distance: 188.3
click at [372, 96] on span "BR13 - ROTULO BACK STELLA PURE GOLD 330ML" at bounding box center [328, 95] width 356 height 10
copy span "ROTULO BACK STELLA PURE GOLD 330ML"
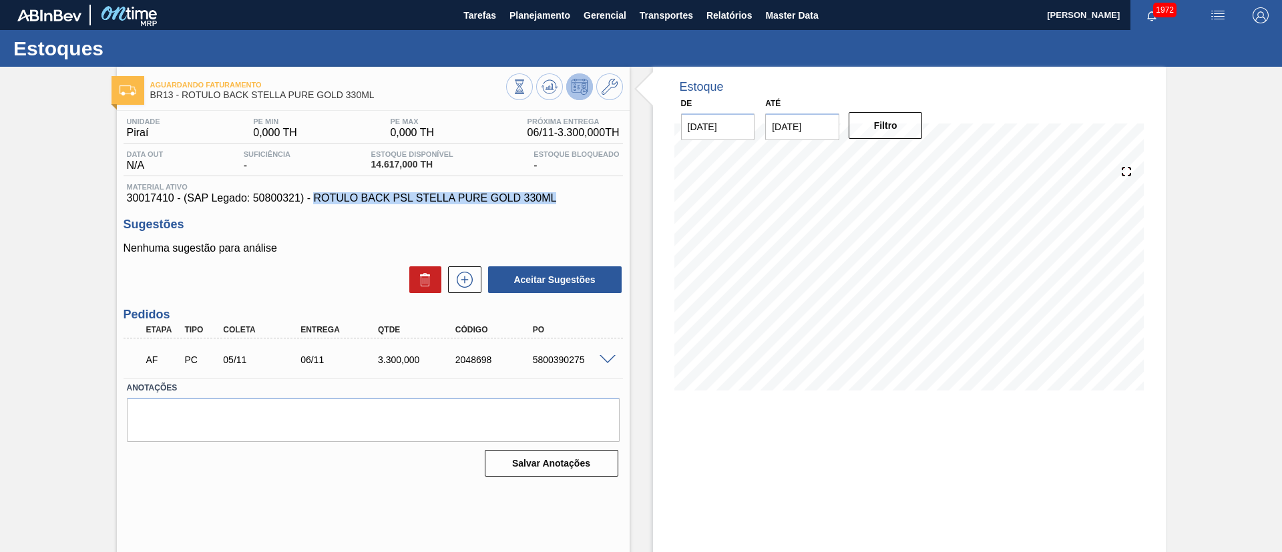
drag, startPoint x: 316, startPoint y: 200, endPoint x: 560, endPoint y: 195, distance: 243.7
click at [560, 195] on span "30017410 - (SAP Legado: 50800321) - ROTULO BACK PSL STELLA PURE GOLD 330ML" at bounding box center [373, 198] width 493 height 12
copy span "ROTULO BACK PSL STELLA PURE GOLD 330ML"
click at [280, 194] on span "30017410 - (SAP Legado: 50800321) - ROTULO BACK PSL STELLA PURE GOLD 330ML" at bounding box center [373, 198] width 493 height 12
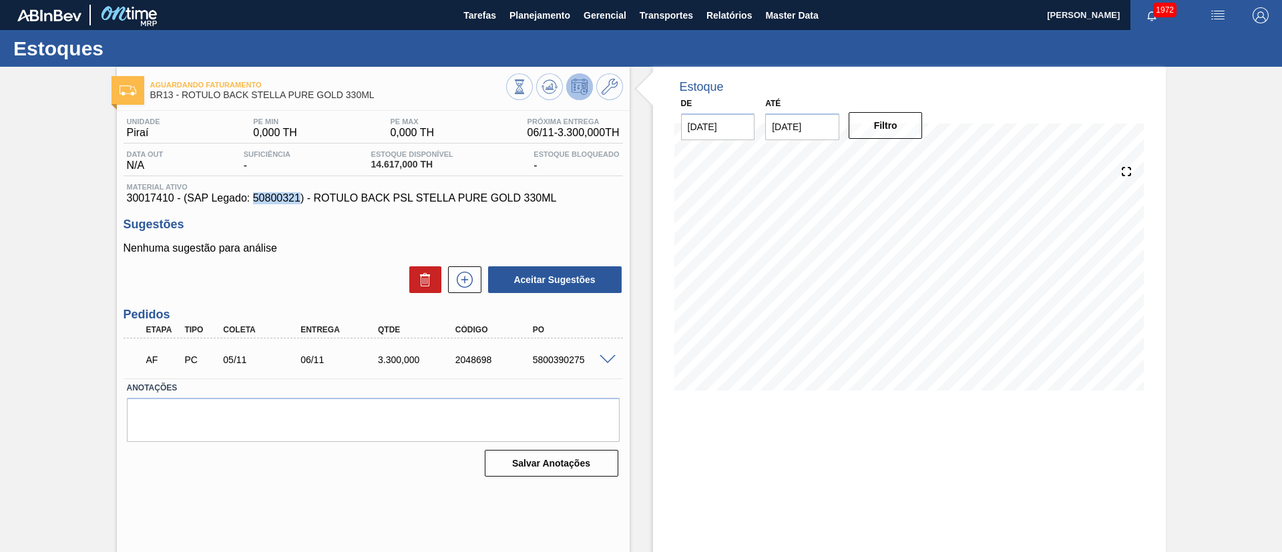
copy span "50800321"
click at [142, 200] on span "30017410 - (SAP Legado: 50800321) - ROTULO BACK PSL STELLA PURE GOLD 330ML" at bounding box center [373, 198] width 493 height 12
copy span "30017410"
